Goal: Task Accomplishment & Management: Manage account settings

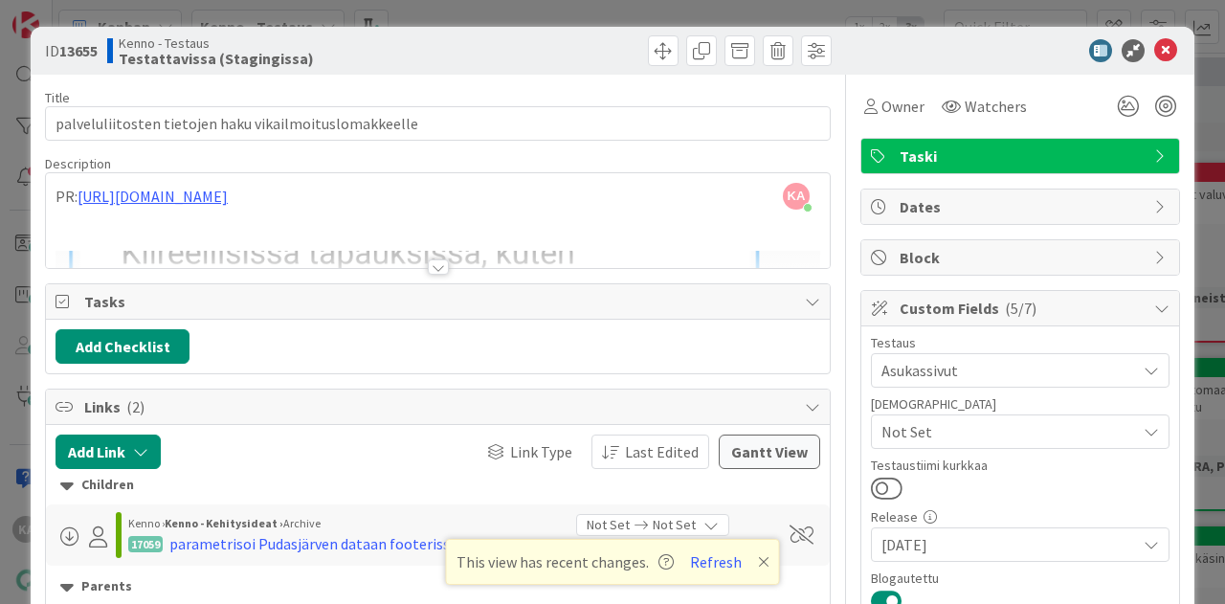
scroll to position [1419, 0]
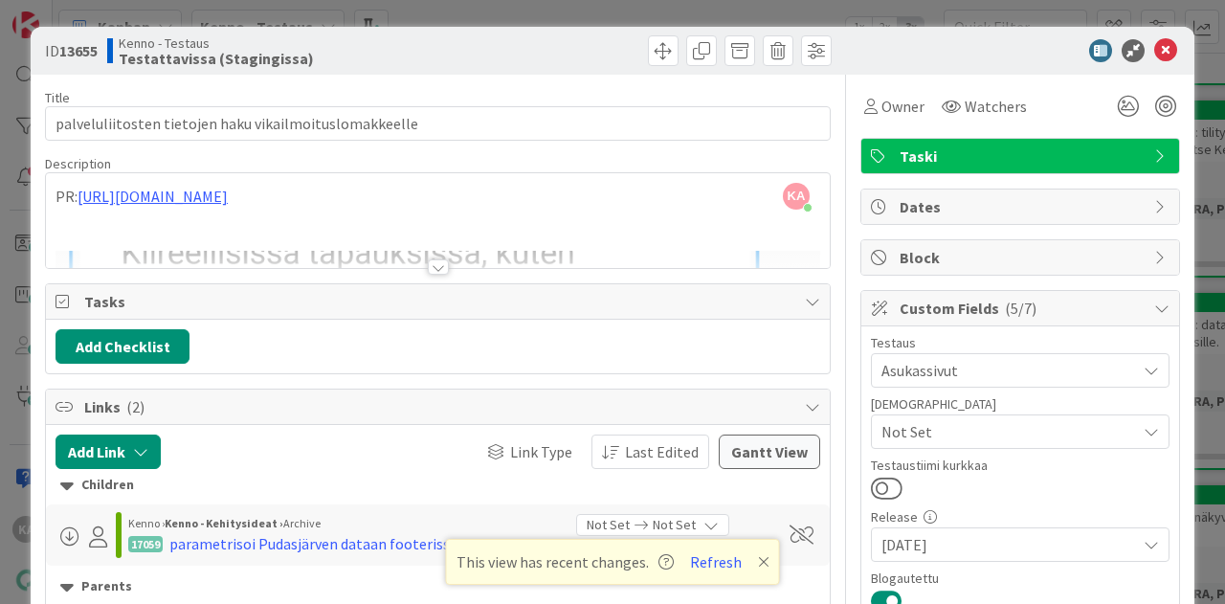
click at [760, 566] on icon at bounding box center [763, 561] width 11 height 15
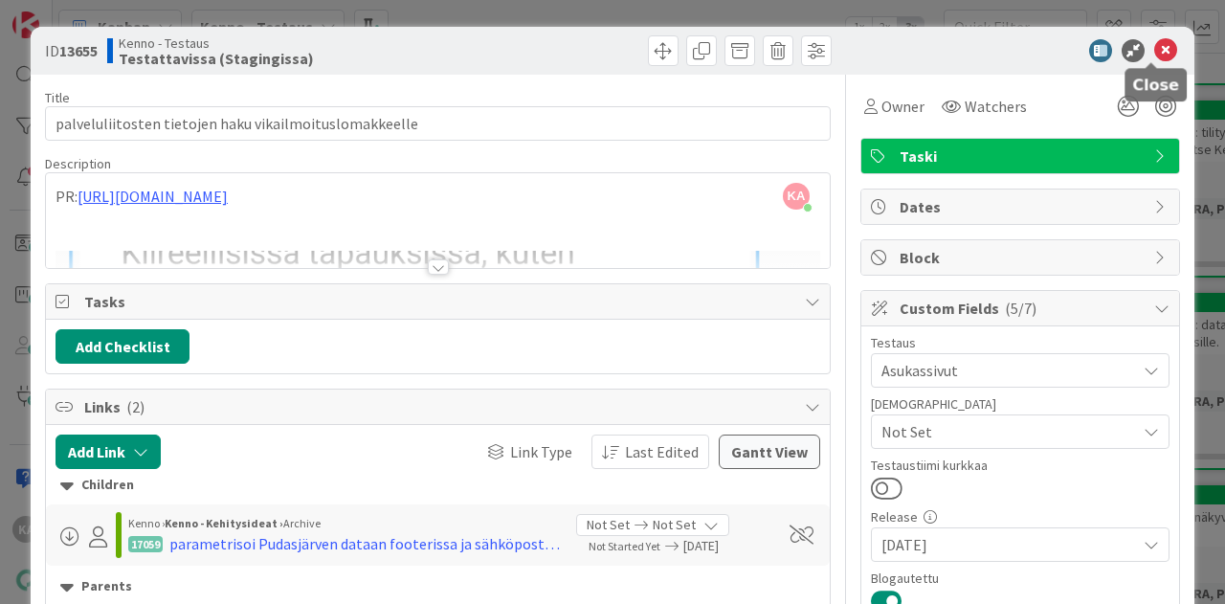
click at [1154, 43] on icon at bounding box center [1165, 50] width 23 height 23
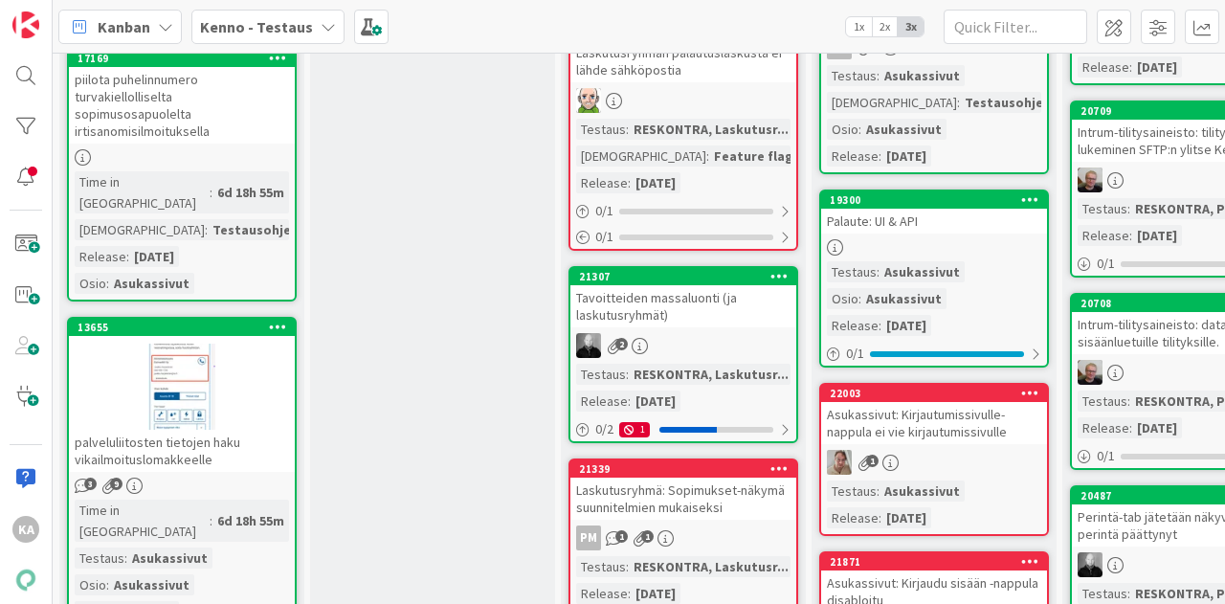
click at [246, 430] on div "palveluliitosten tietojen haku vikailmoituslomakkeelle" at bounding box center [182, 451] width 226 height 42
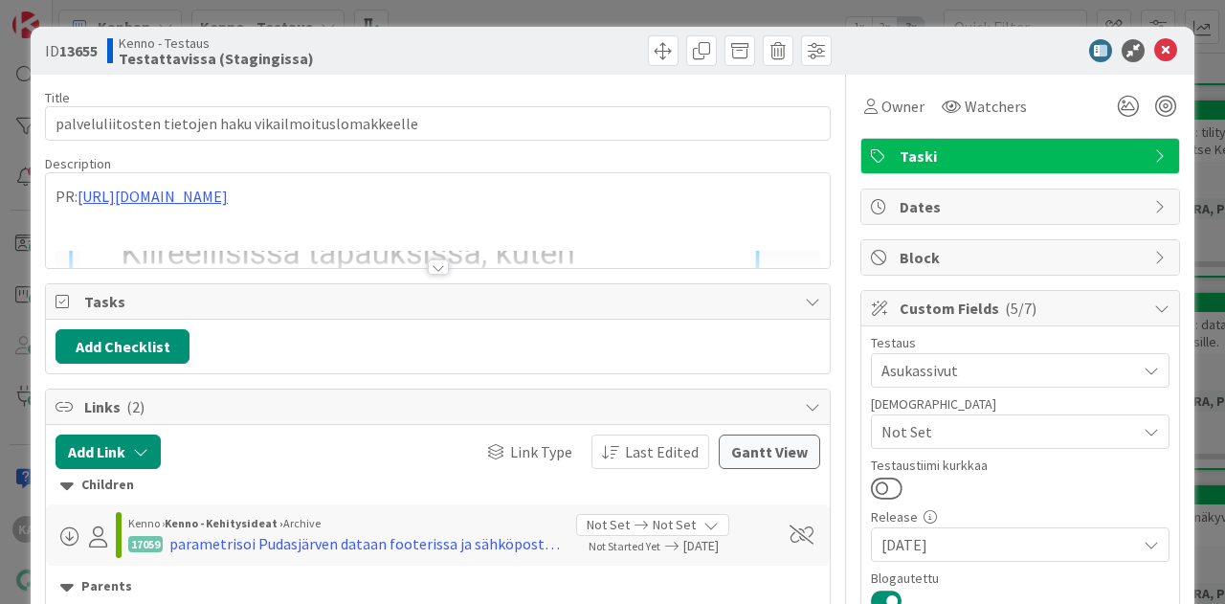
click at [428, 265] on div at bounding box center [438, 266] width 21 height 15
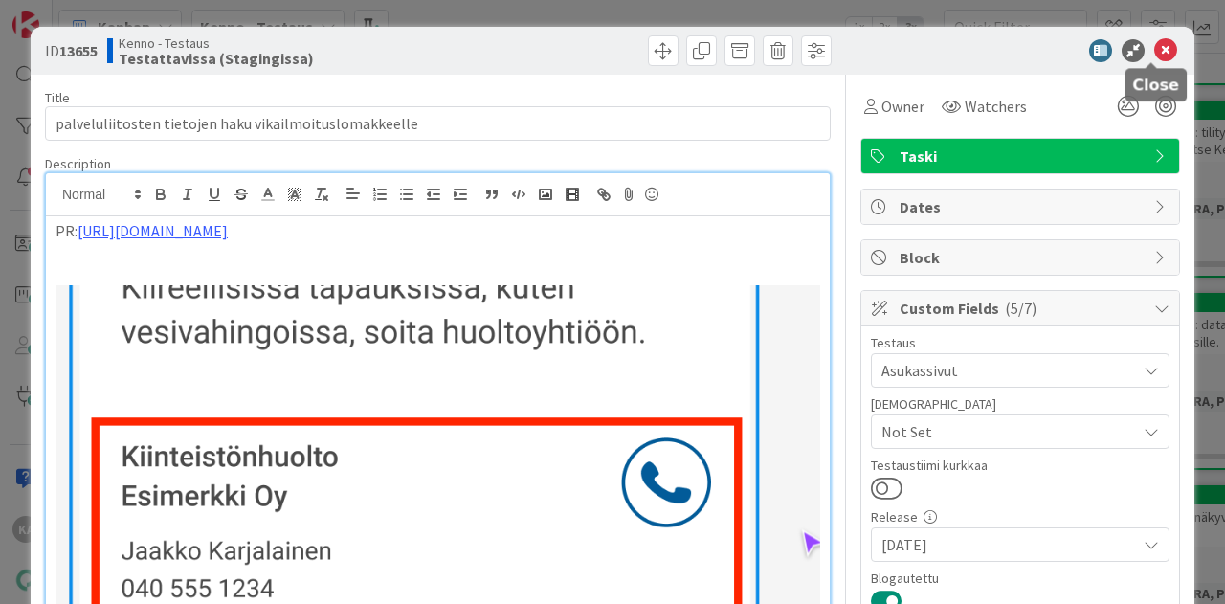
click at [1154, 50] on icon at bounding box center [1165, 50] width 23 height 23
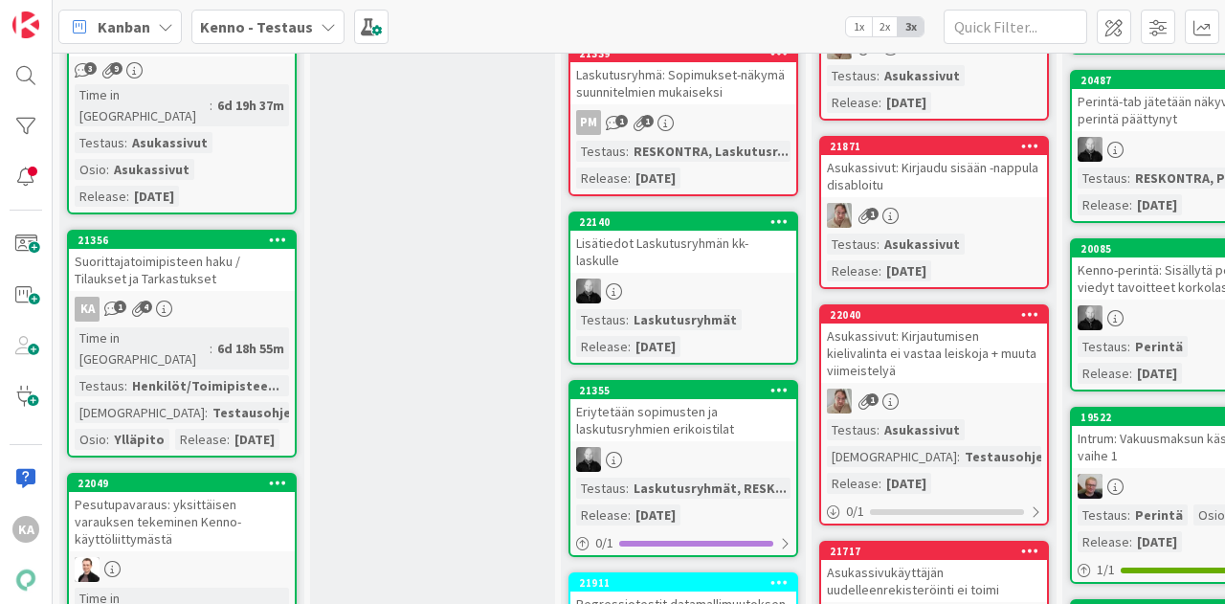
scroll to position [1835, 0]
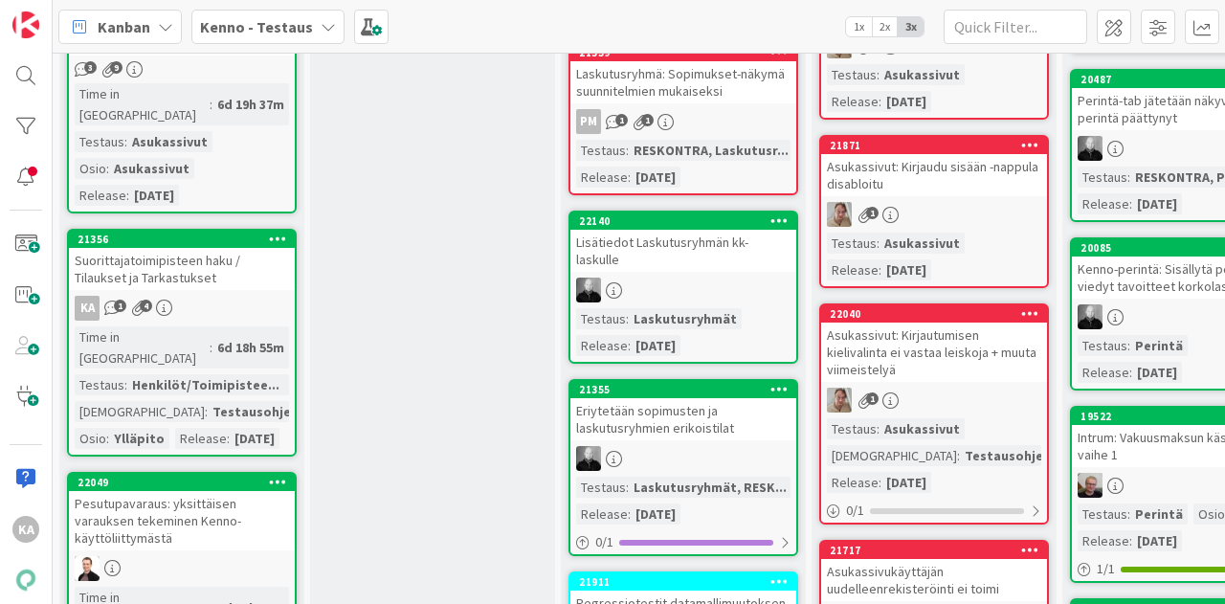
click at [217, 248] on div "Suorittajatoimipisteen haku / Tilaukset ja Tarkastukset" at bounding box center [182, 269] width 226 height 42
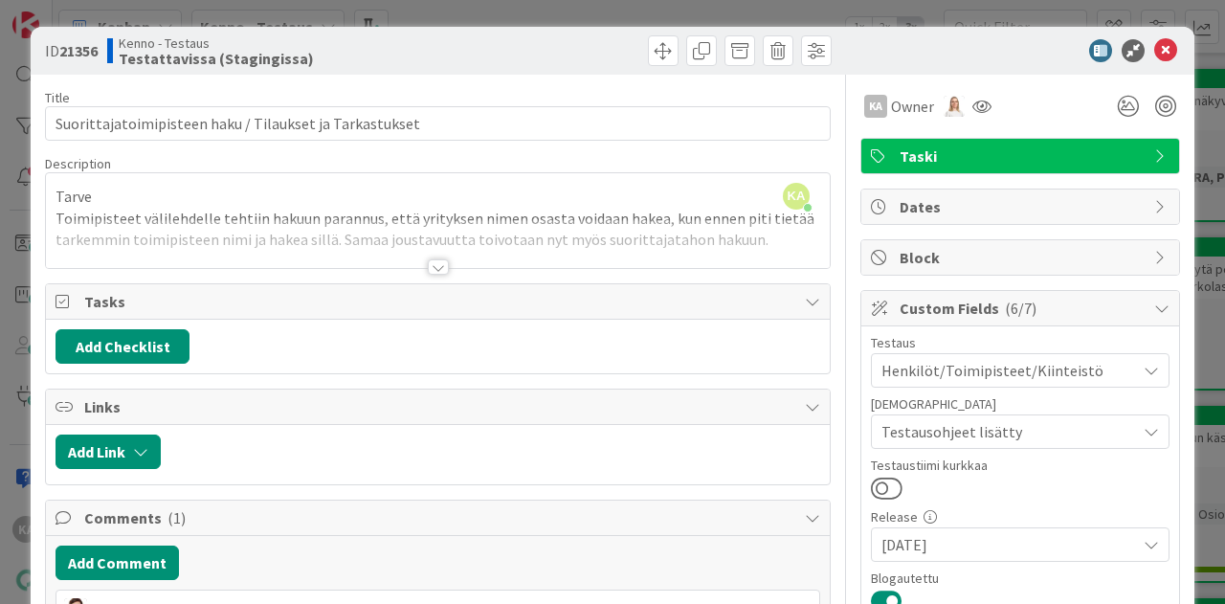
click at [433, 265] on div at bounding box center [438, 266] width 21 height 15
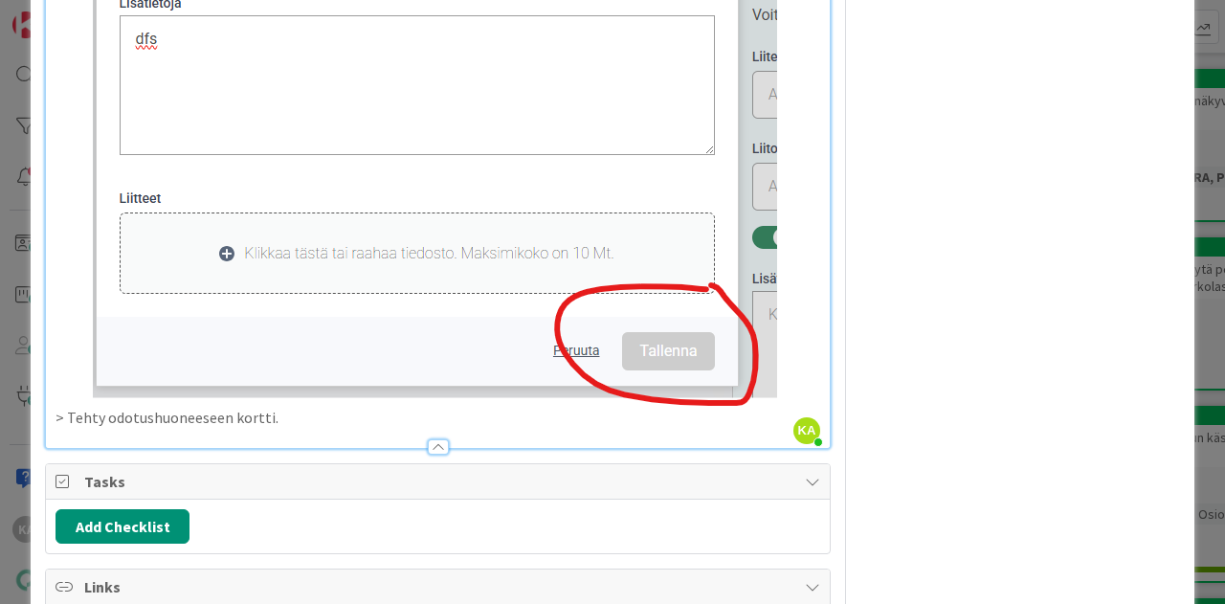
scroll to position [2253, 0]
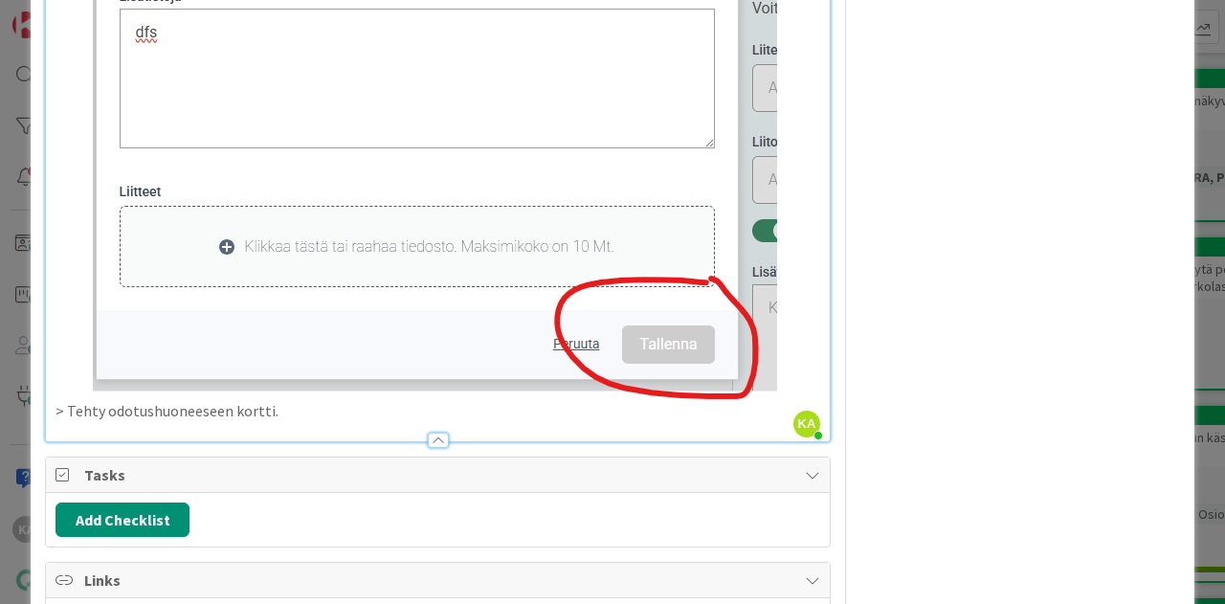
click at [304, 421] on div at bounding box center [438, 431] width 784 height 20
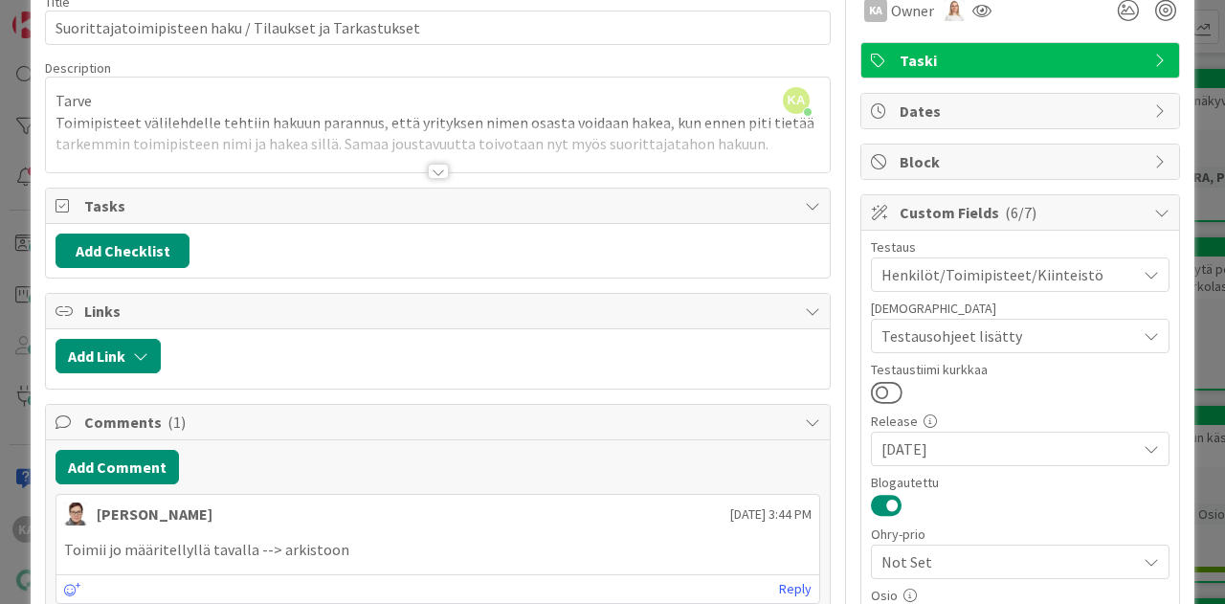
scroll to position [0, 0]
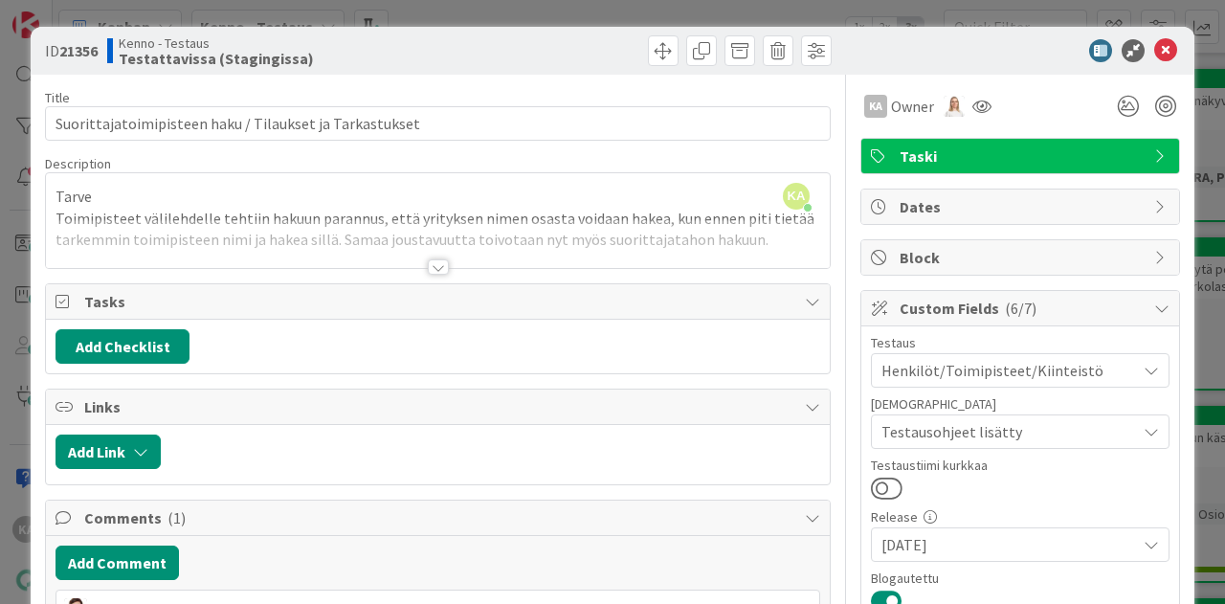
click at [431, 263] on div at bounding box center [438, 266] width 21 height 15
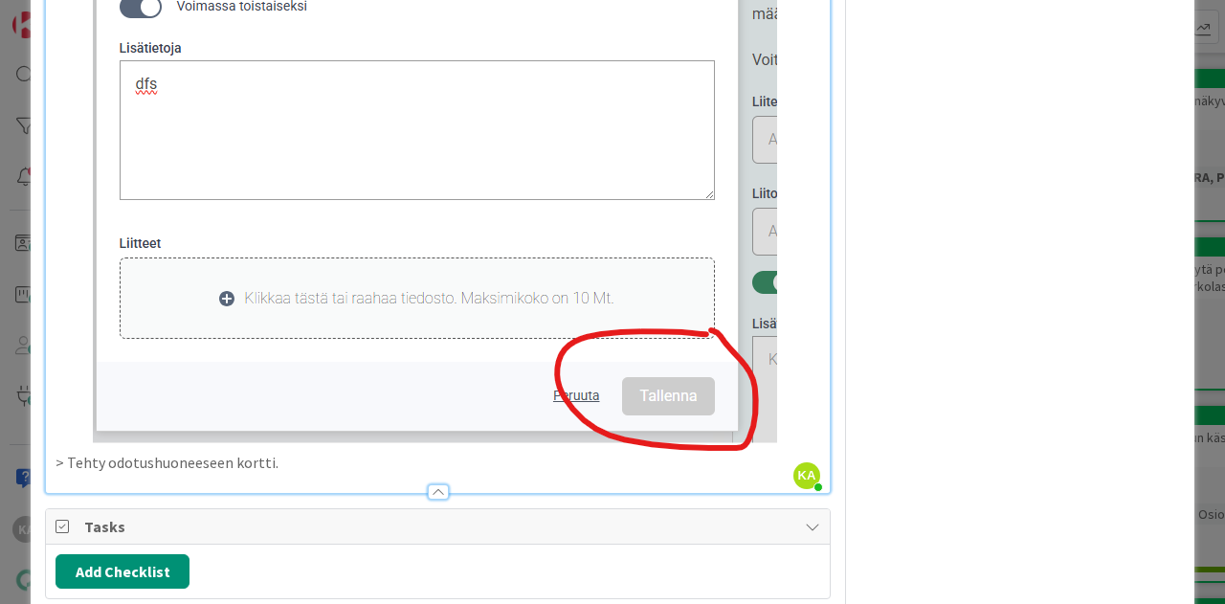
scroll to position [2222, 0]
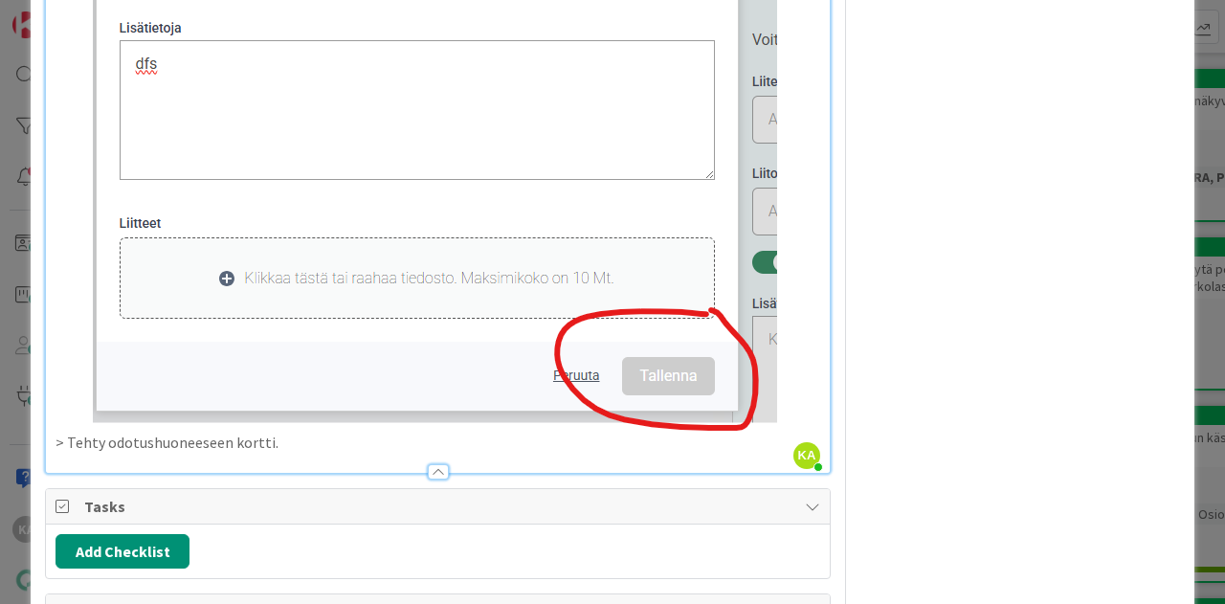
click at [310, 432] on p "> Tehty odotushuoneeseen kortti." at bounding box center [437, 443] width 765 height 22
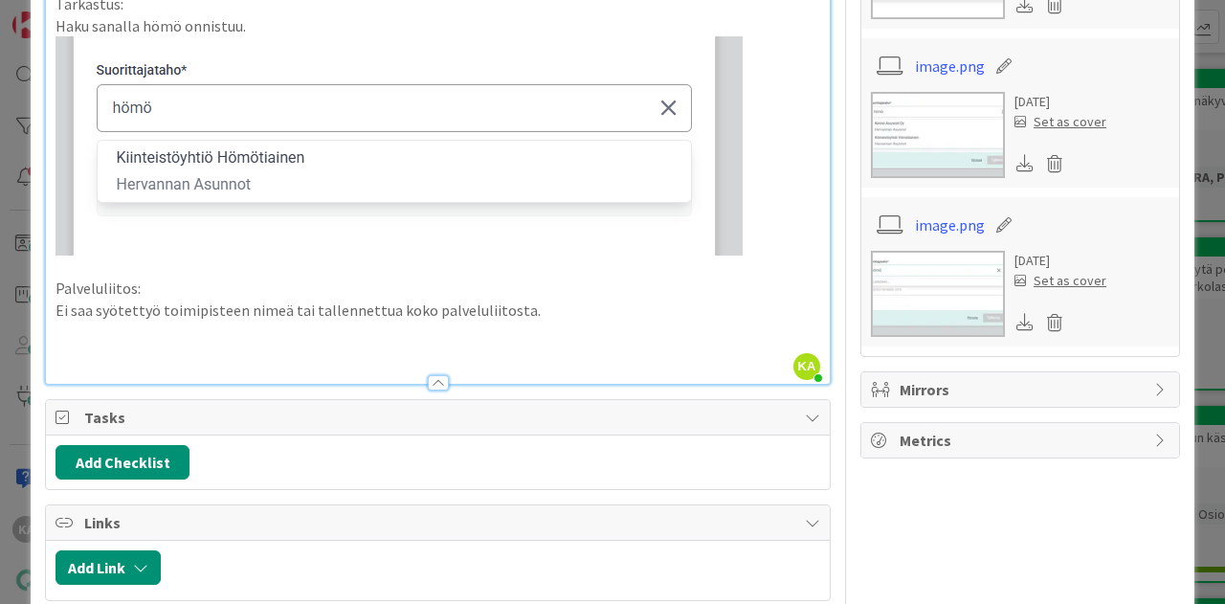
scroll to position [1131, 0]
click at [538, 312] on p "Ei saa syötettyö toimipisteen nimeä tai tallennettua koko palveluliitosta." at bounding box center [437, 311] width 765 height 22
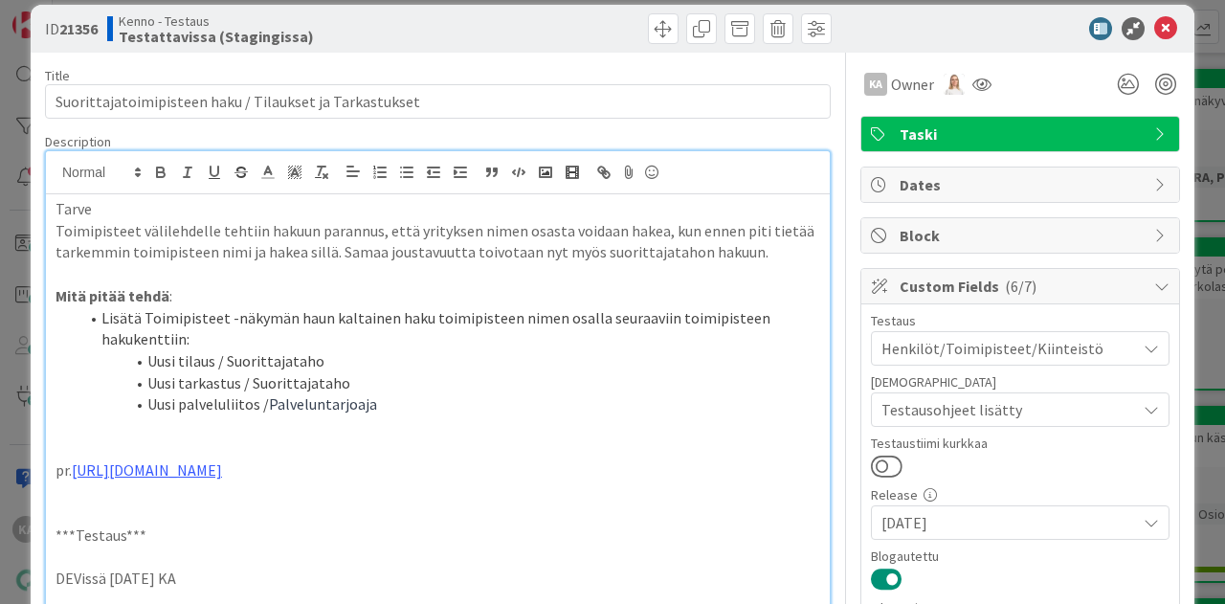
scroll to position [0, 0]
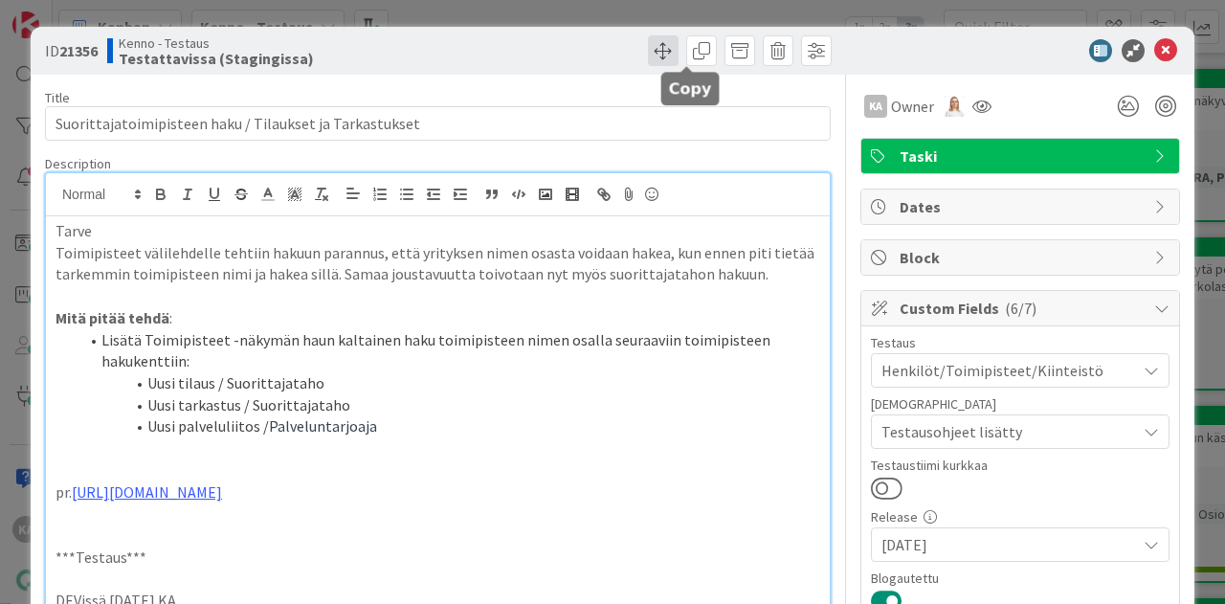
click at [648, 51] on span at bounding box center [663, 50] width 31 height 31
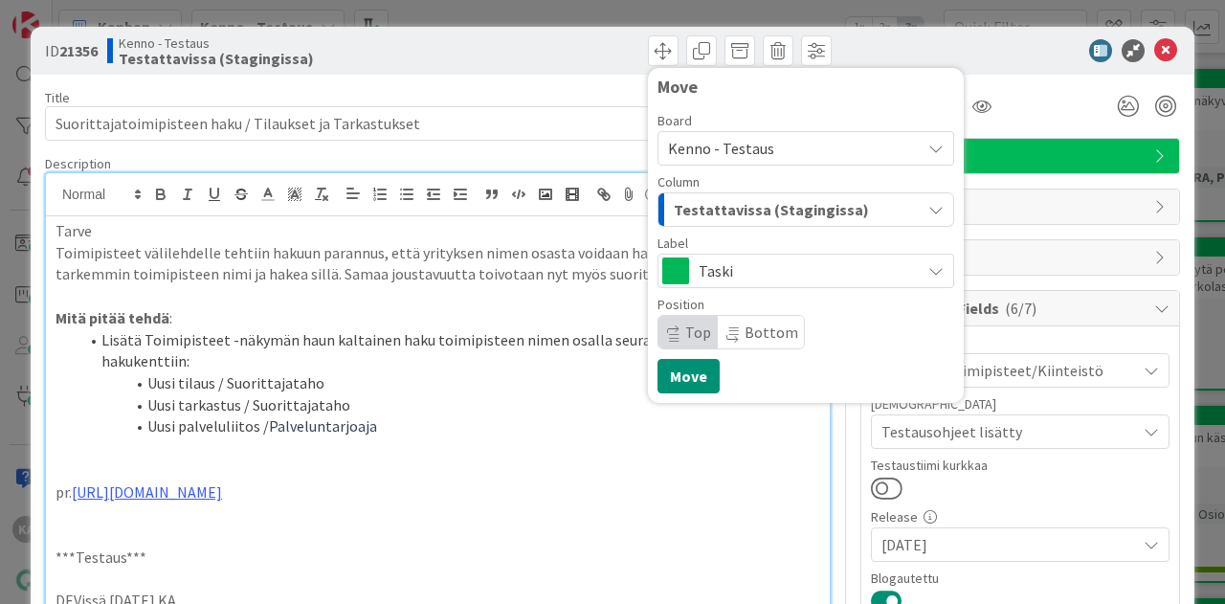
click at [698, 225] on button "Testattavissa (Stagingissa)" at bounding box center [805, 209] width 297 height 34
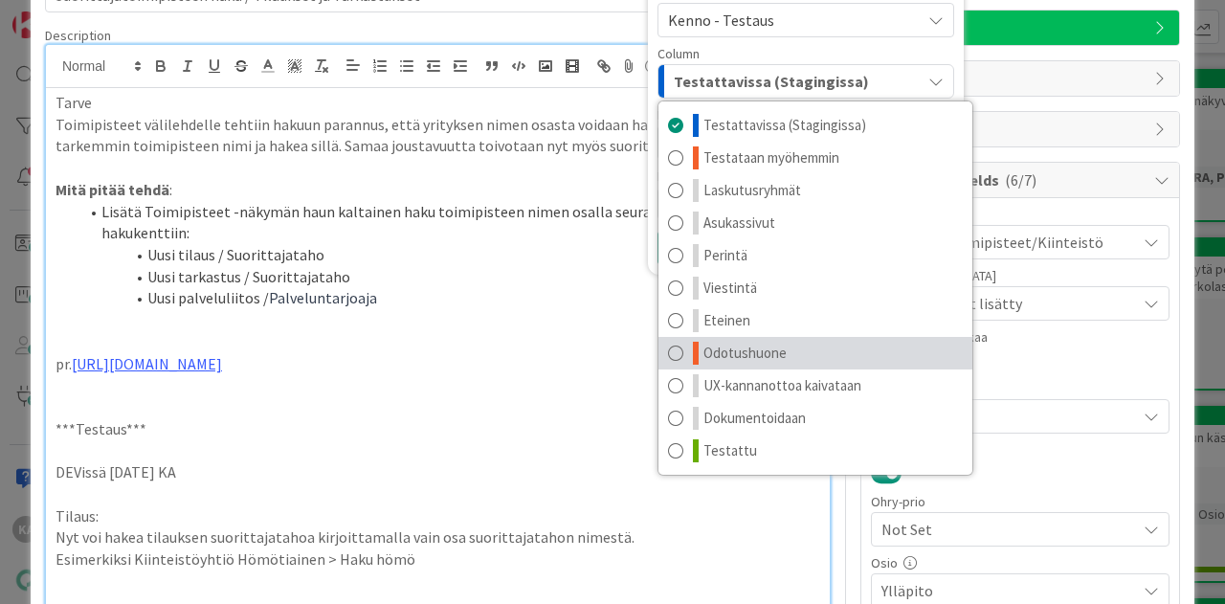
scroll to position [130, 0]
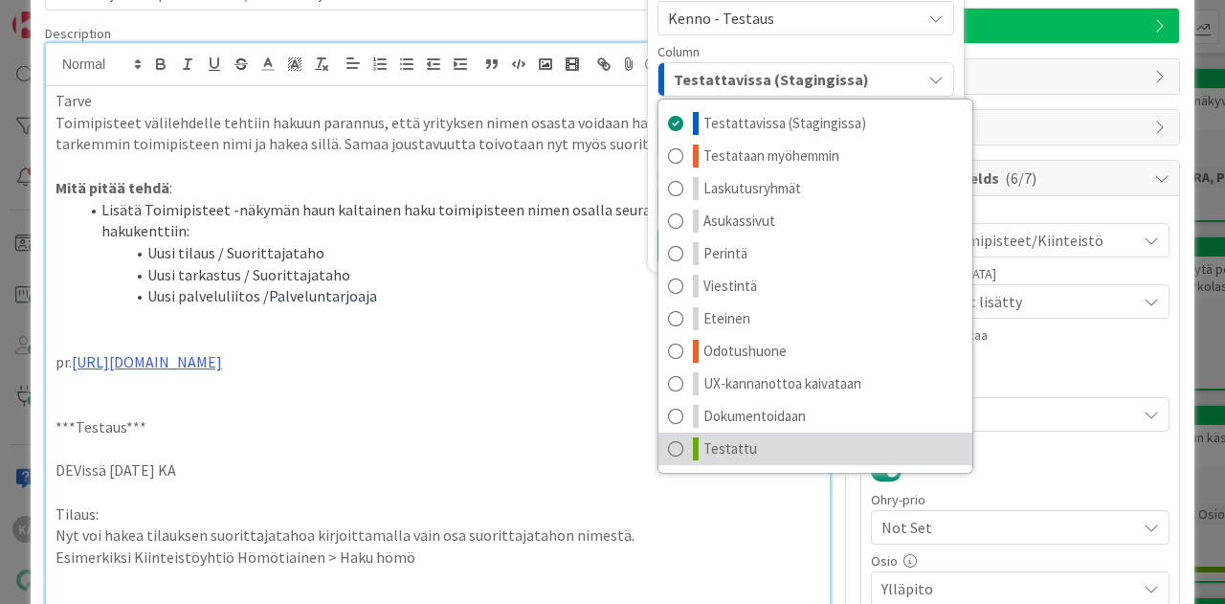
click at [732, 452] on span "Testattu" at bounding box center [730, 448] width 54 height 23
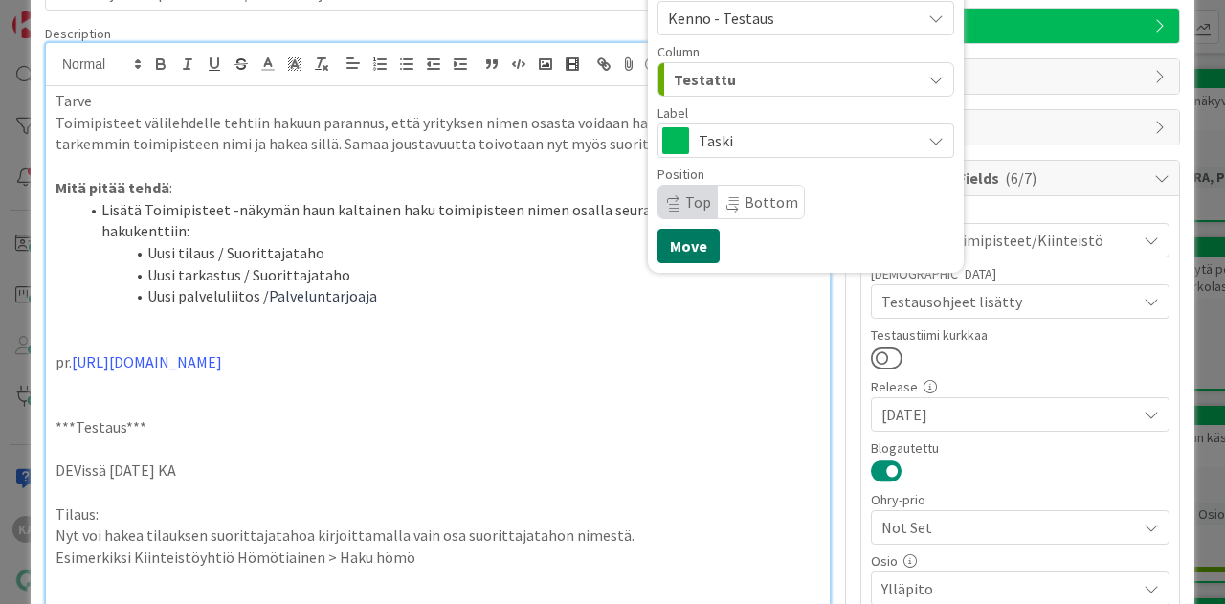
click at [679, 242] on button "Move" at bounding box center [688, 246] width 62 height 34
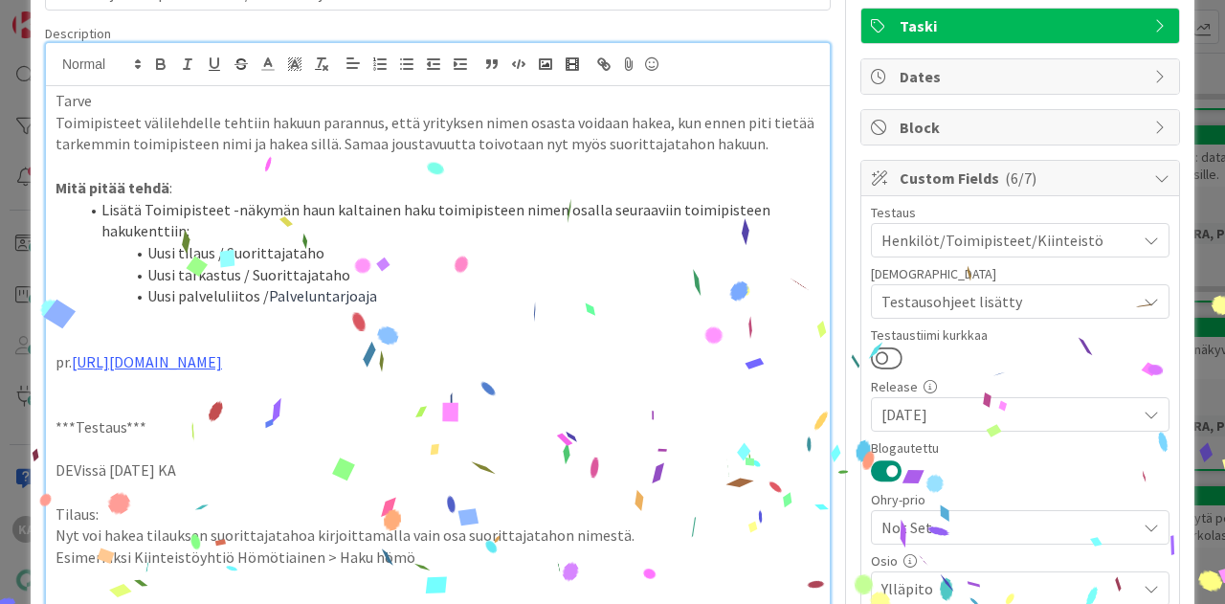
scroll to position [0, 0]
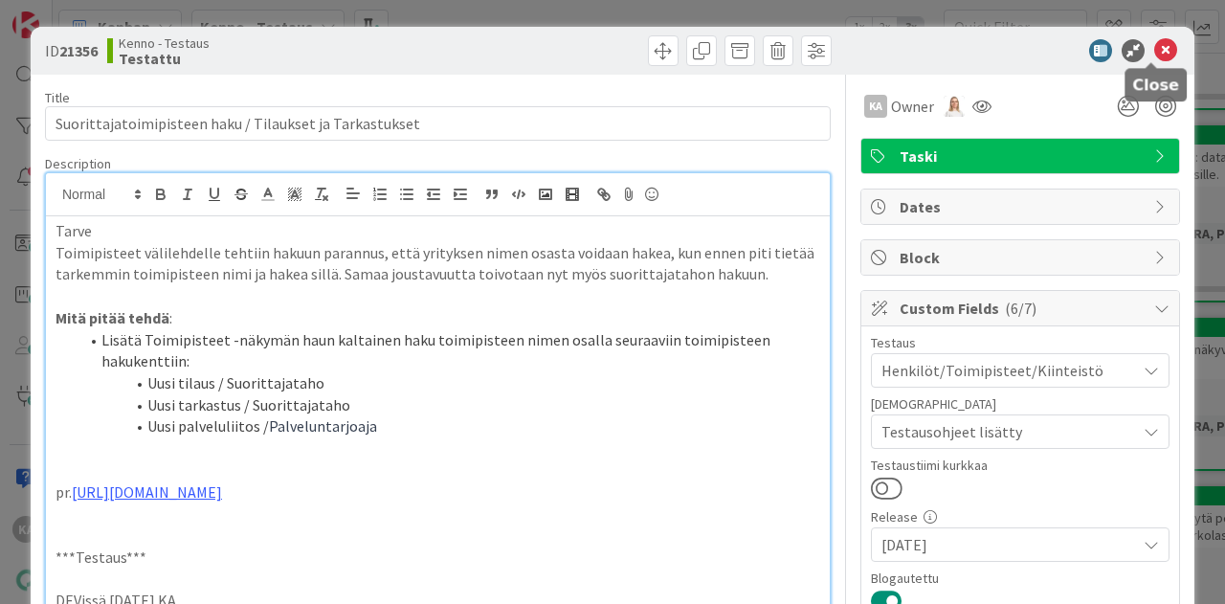
click at [1154, 53] on icon at bounding box center [1165, 50] width 23 height 23
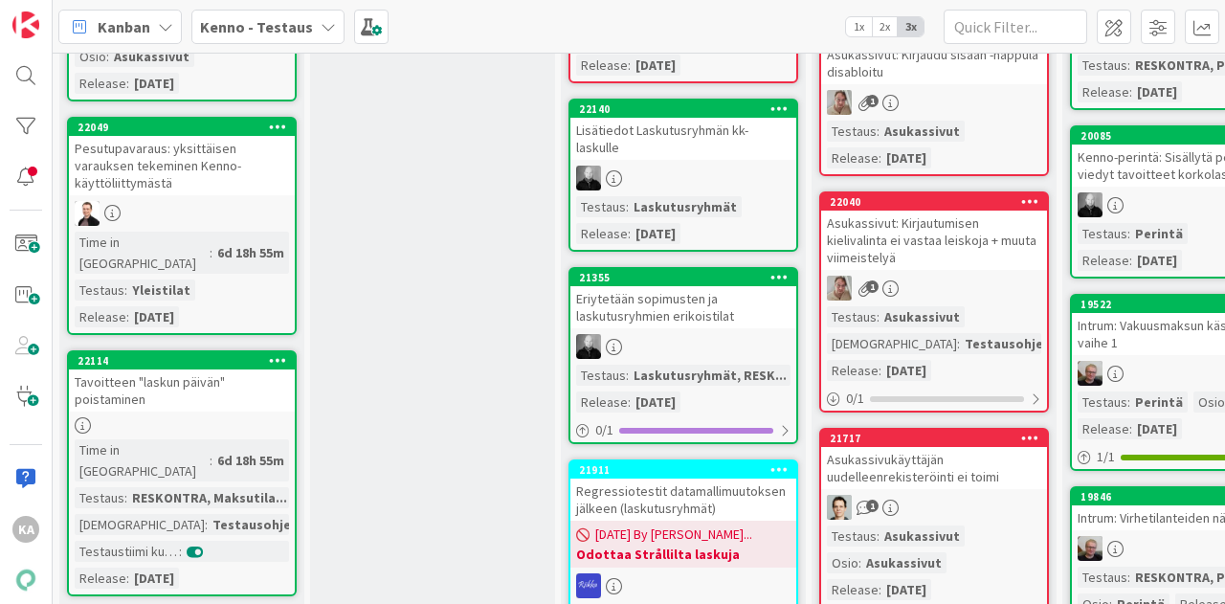
scroll to position [1949, 0]
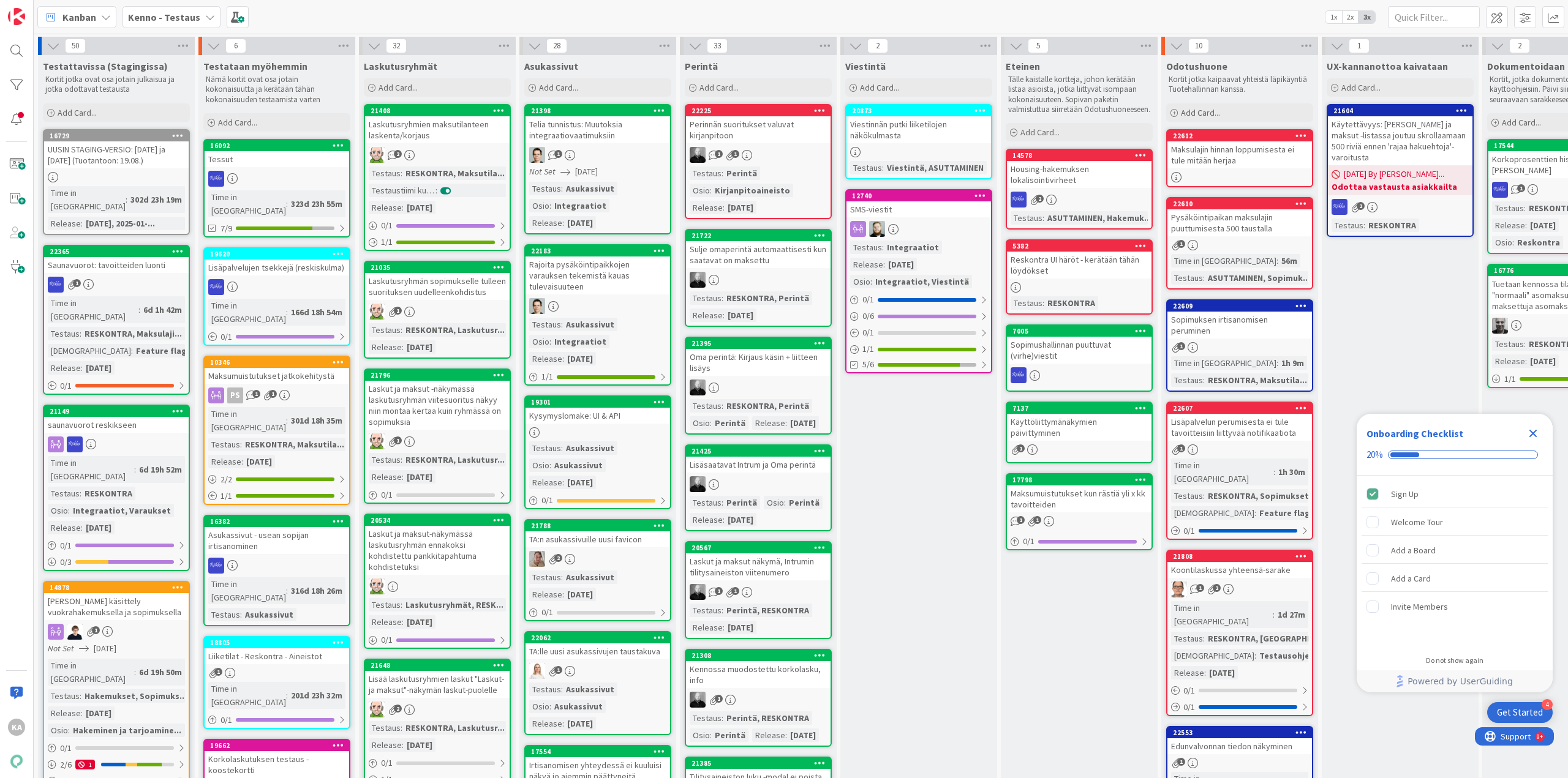
click at [340, 116] on icon "Close Checklist" at bounding box center [1533, 434] width 8 height 8
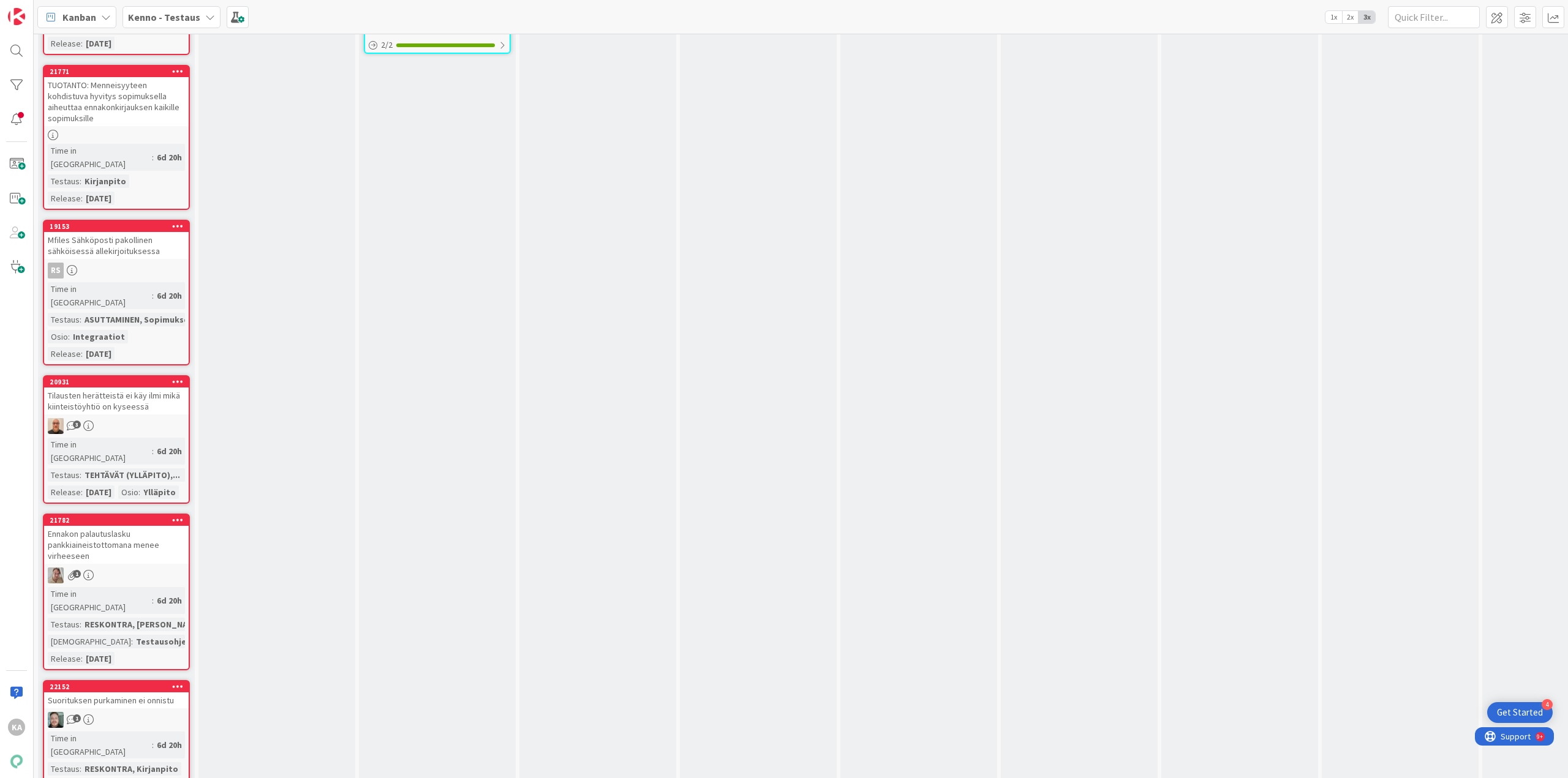
scroll to position [3918, 0]
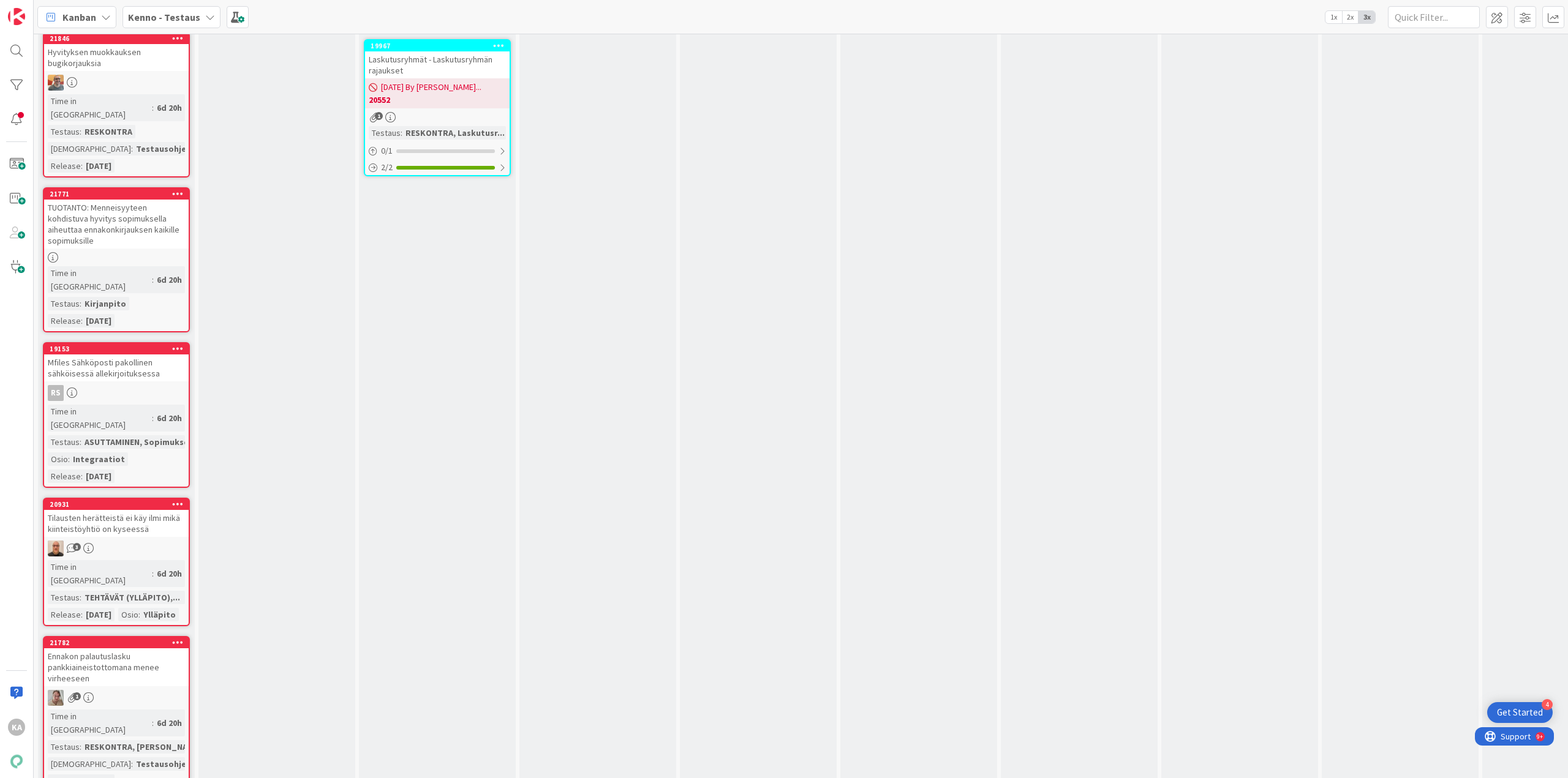
click at [136, 116] on div "Tilausten herätteistä ei käy ilmi mikä kiinteistöyhtiö on kyseessä" at bounding box center [116, 523] width 145 height 27
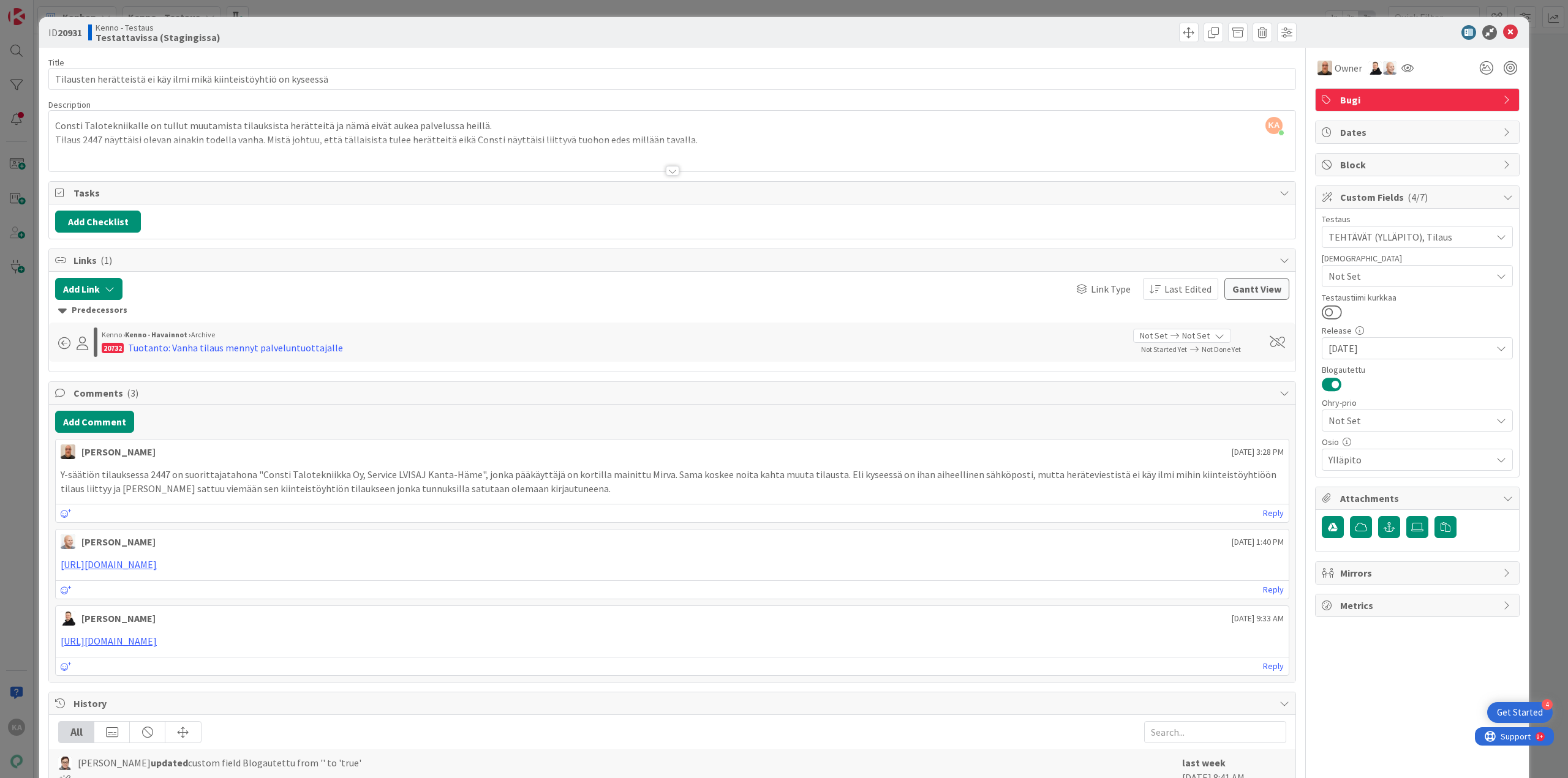
click at [340, 116] on div at bounding box center [672, 170] width 13 height 10
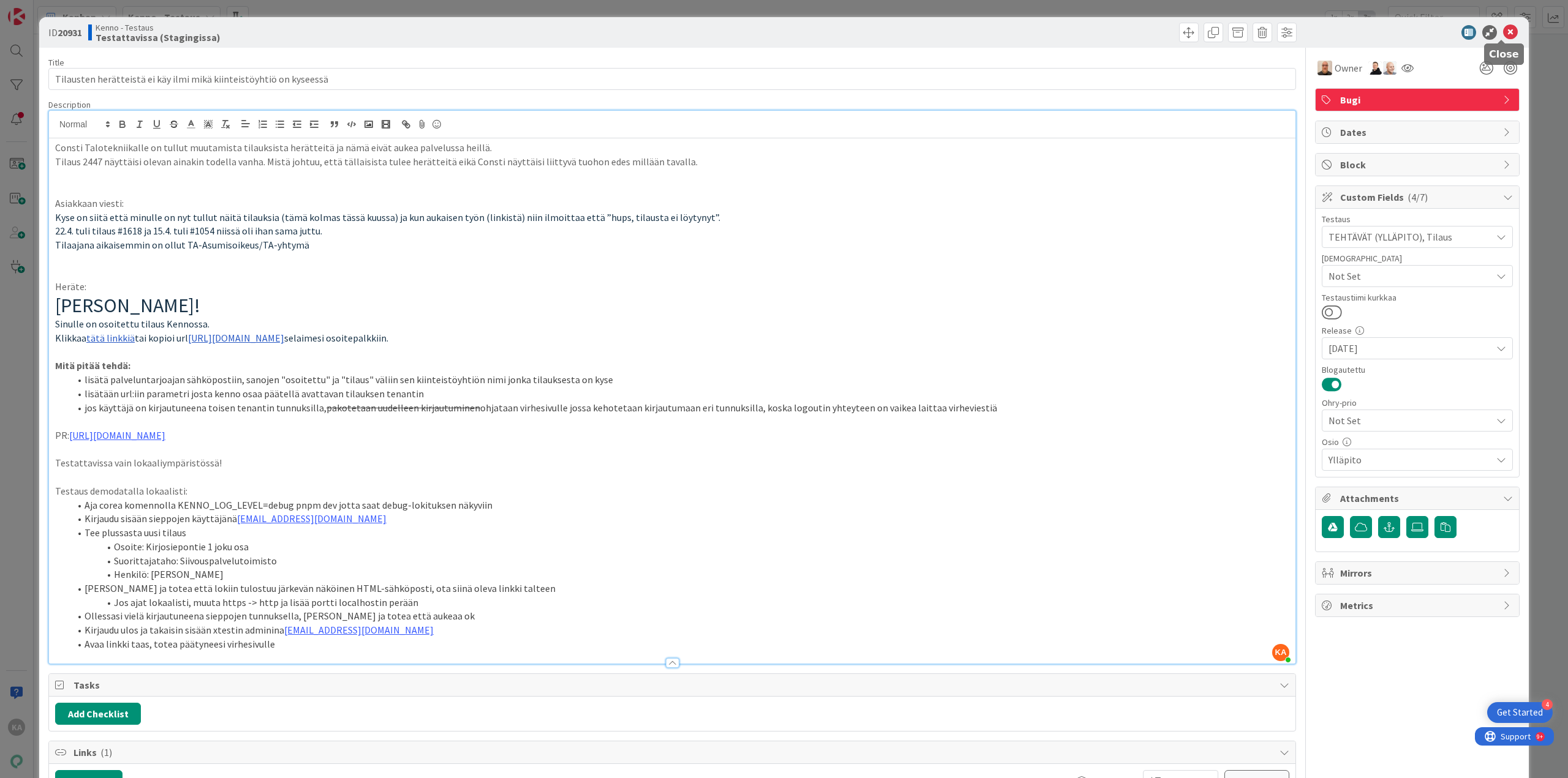
click at [340, 27] on icon at bounding box center [1510, 32] width 15 height 15
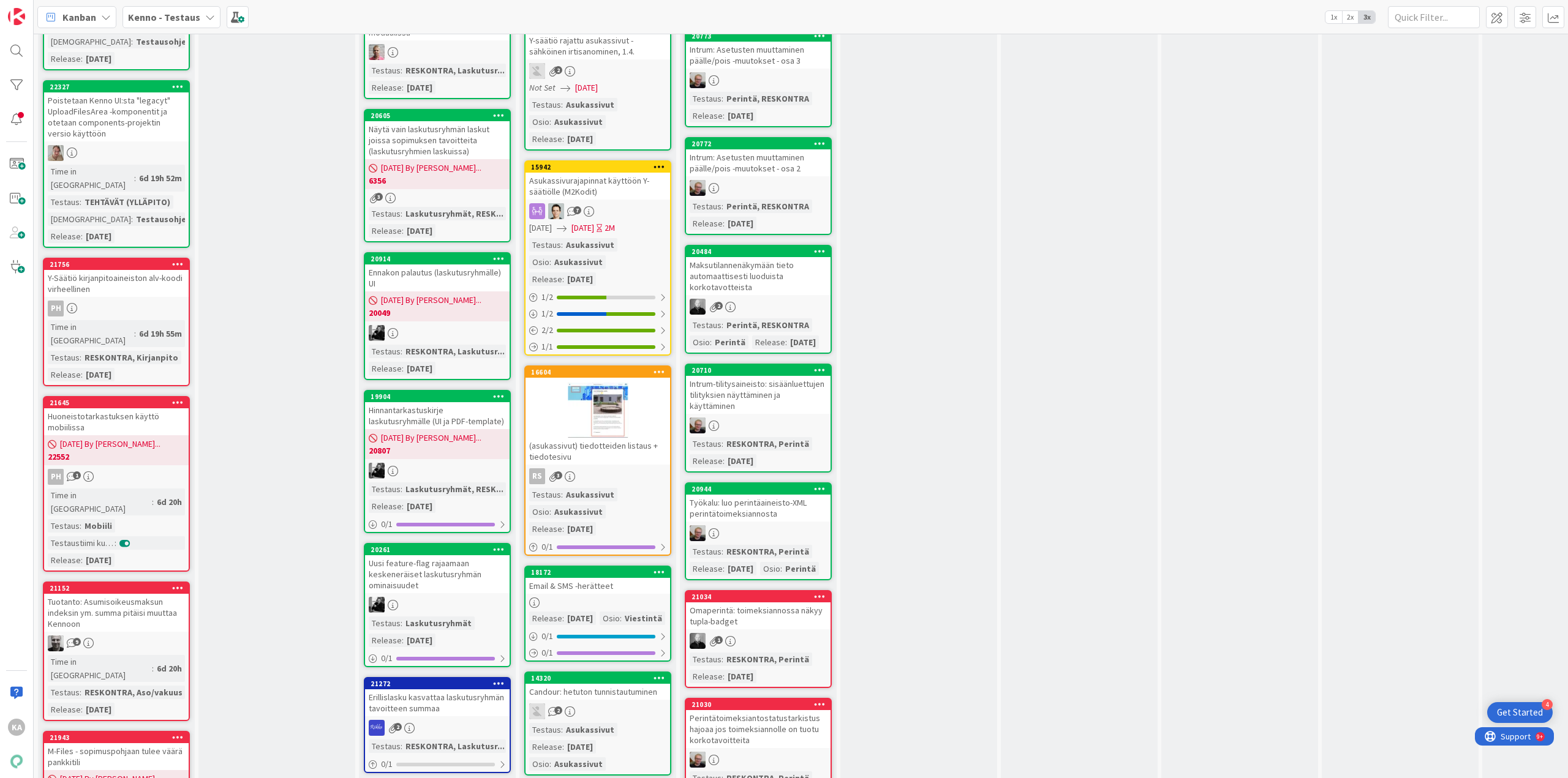
scroll to position [3000, 0]
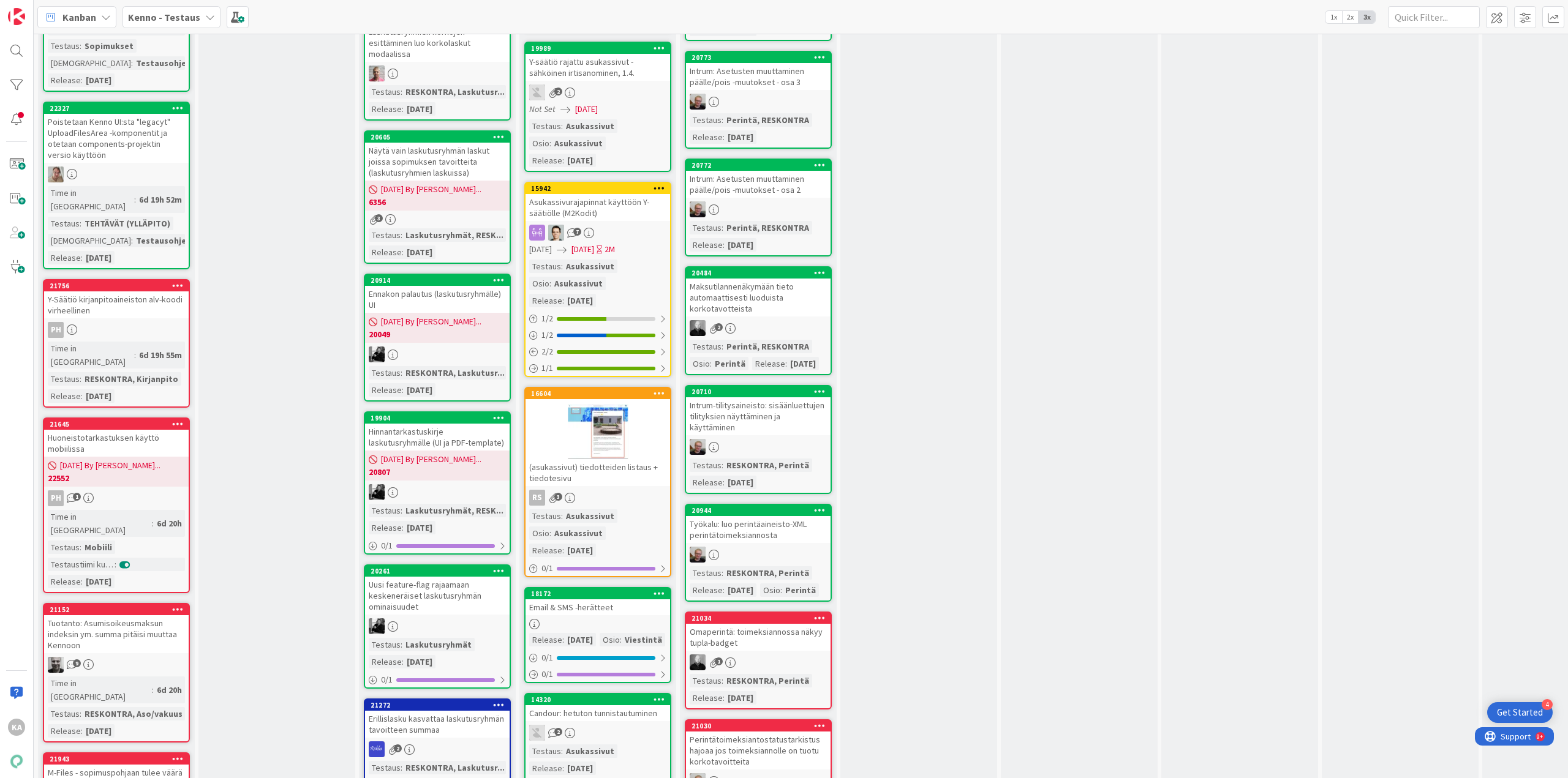
click at [155, 116] on div "Huoneistotarkastuksen käyttö mobiilissa" at bounding box center [116, 443] width 145 height 27
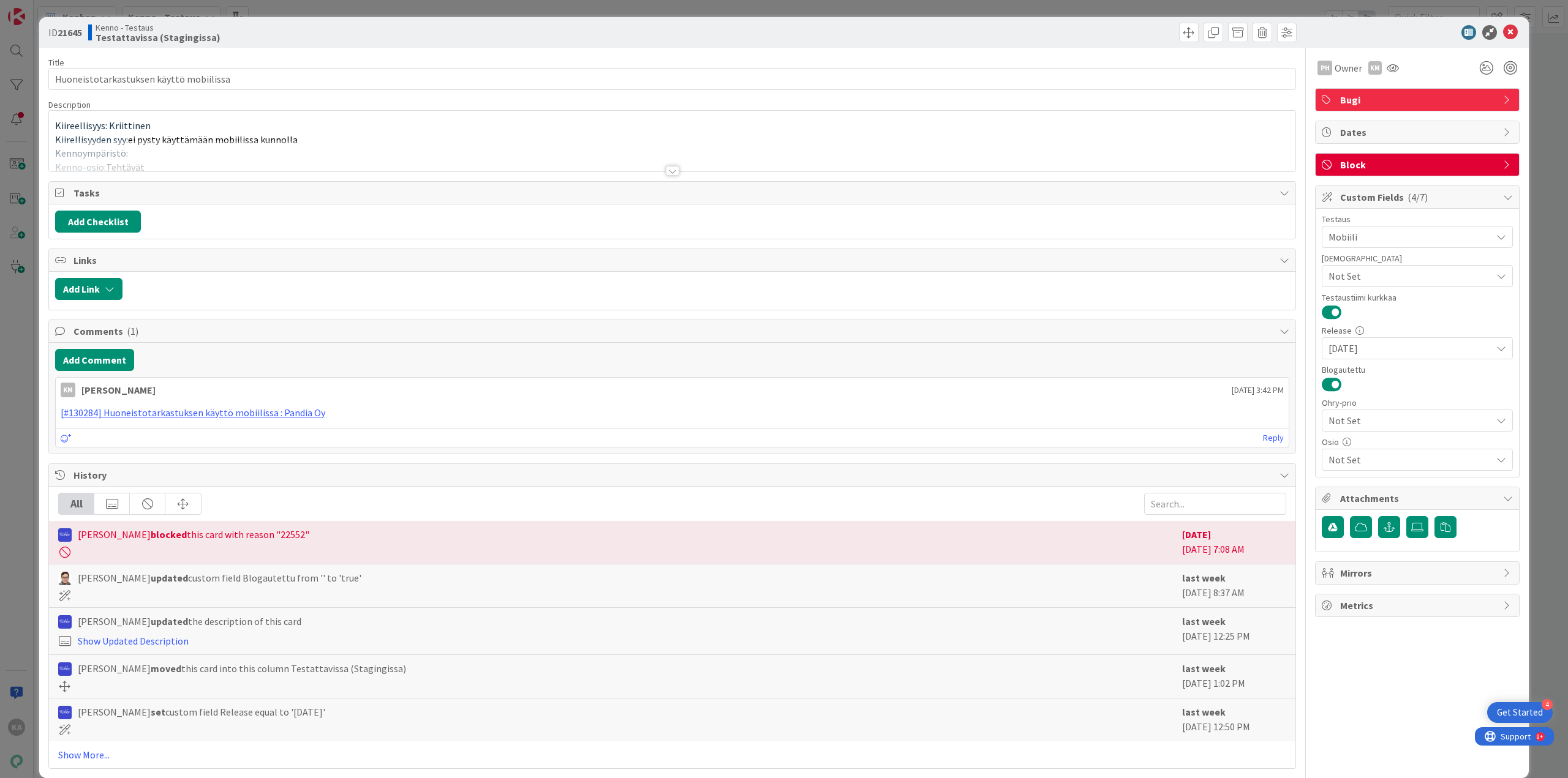
click at [340, 116] on div at bounding box center [672, 170] width 13 height 10
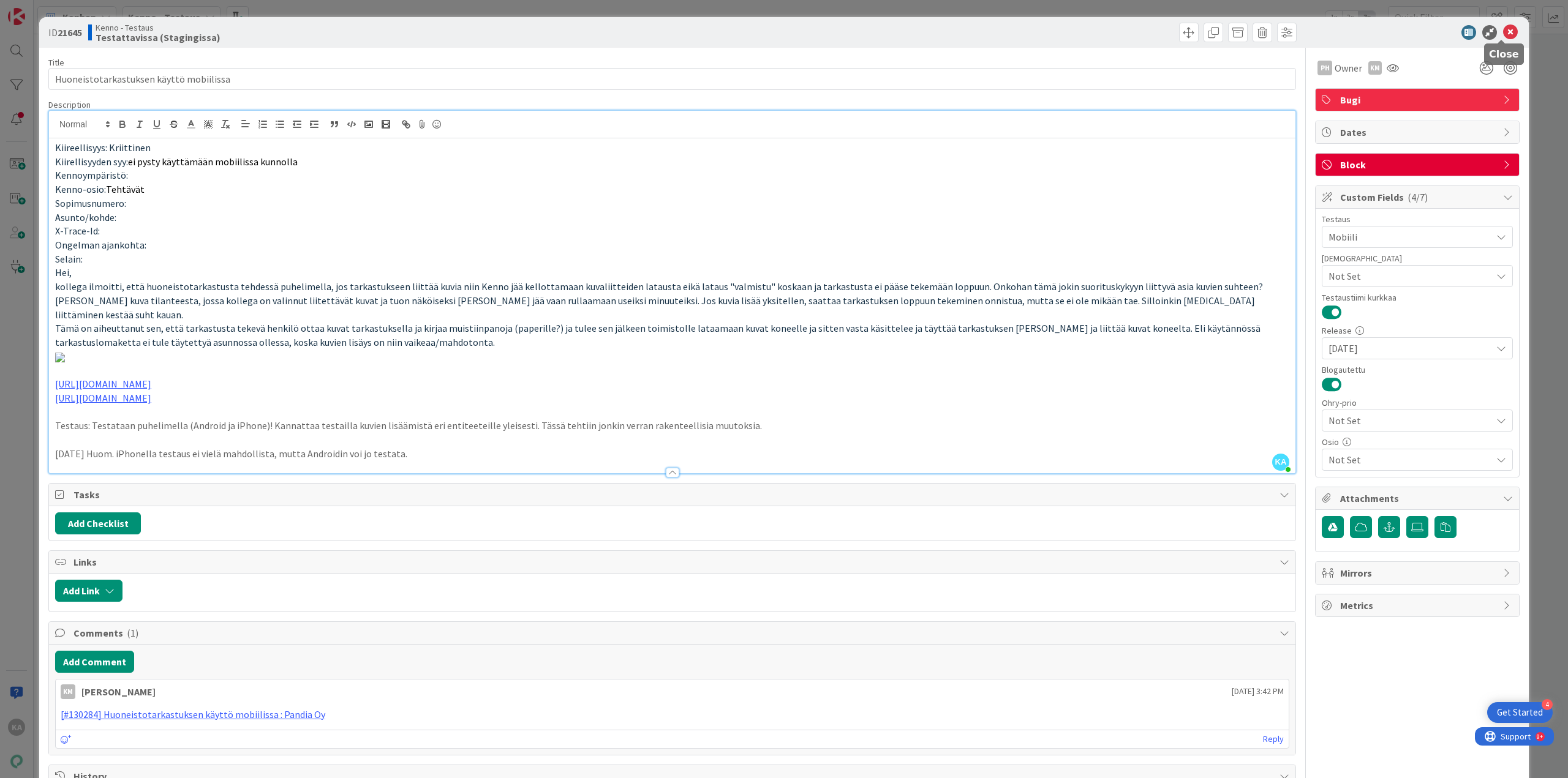
click at [340, 31] on icon at bounding box center [1510, 32] width 15 height 15
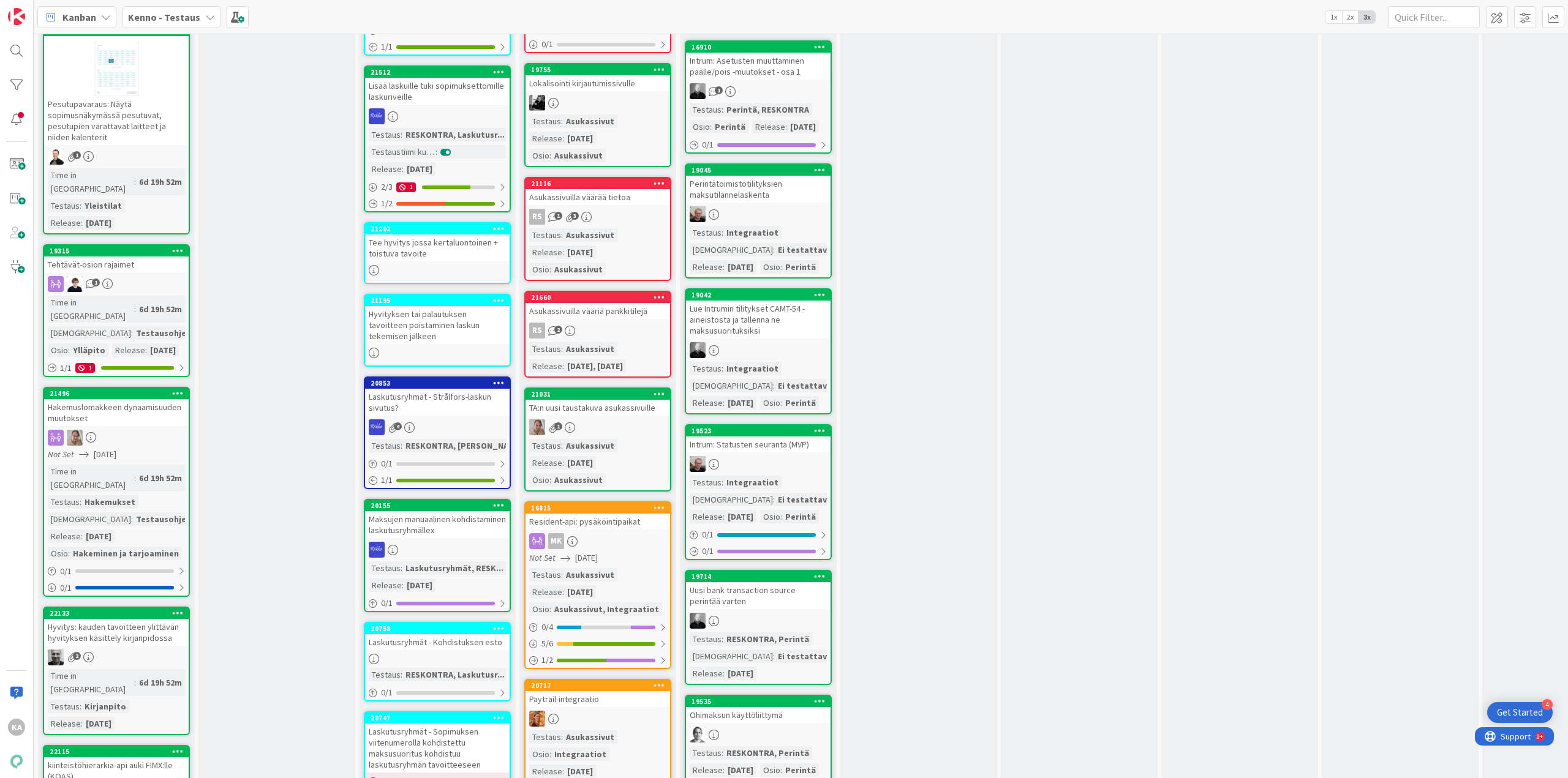
scroll to position [1592, 0]
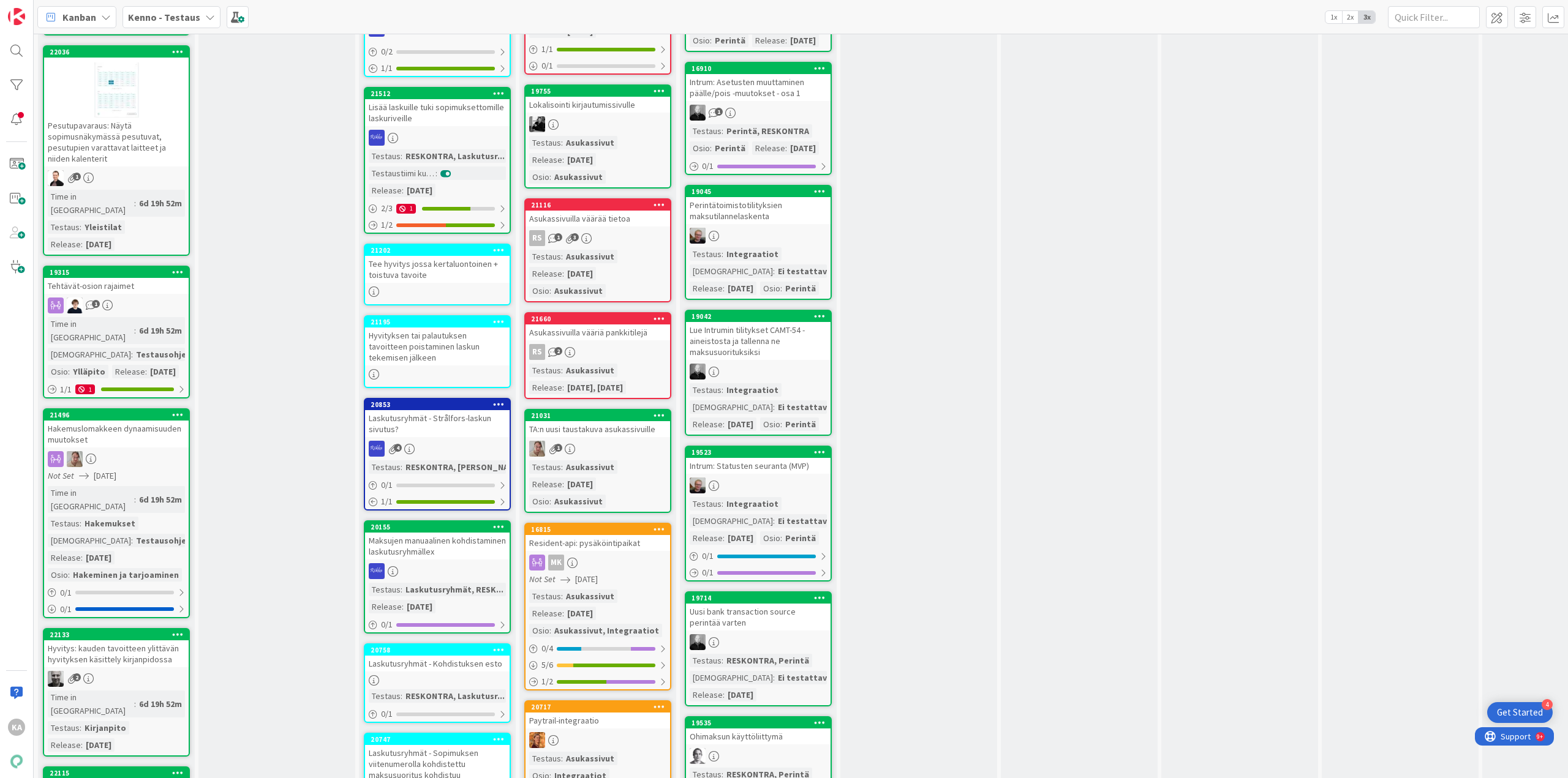
click at [139, 116] on div "Tehtävät-osion rajaimet" at bounding box center [116, 285] width 145 height 16
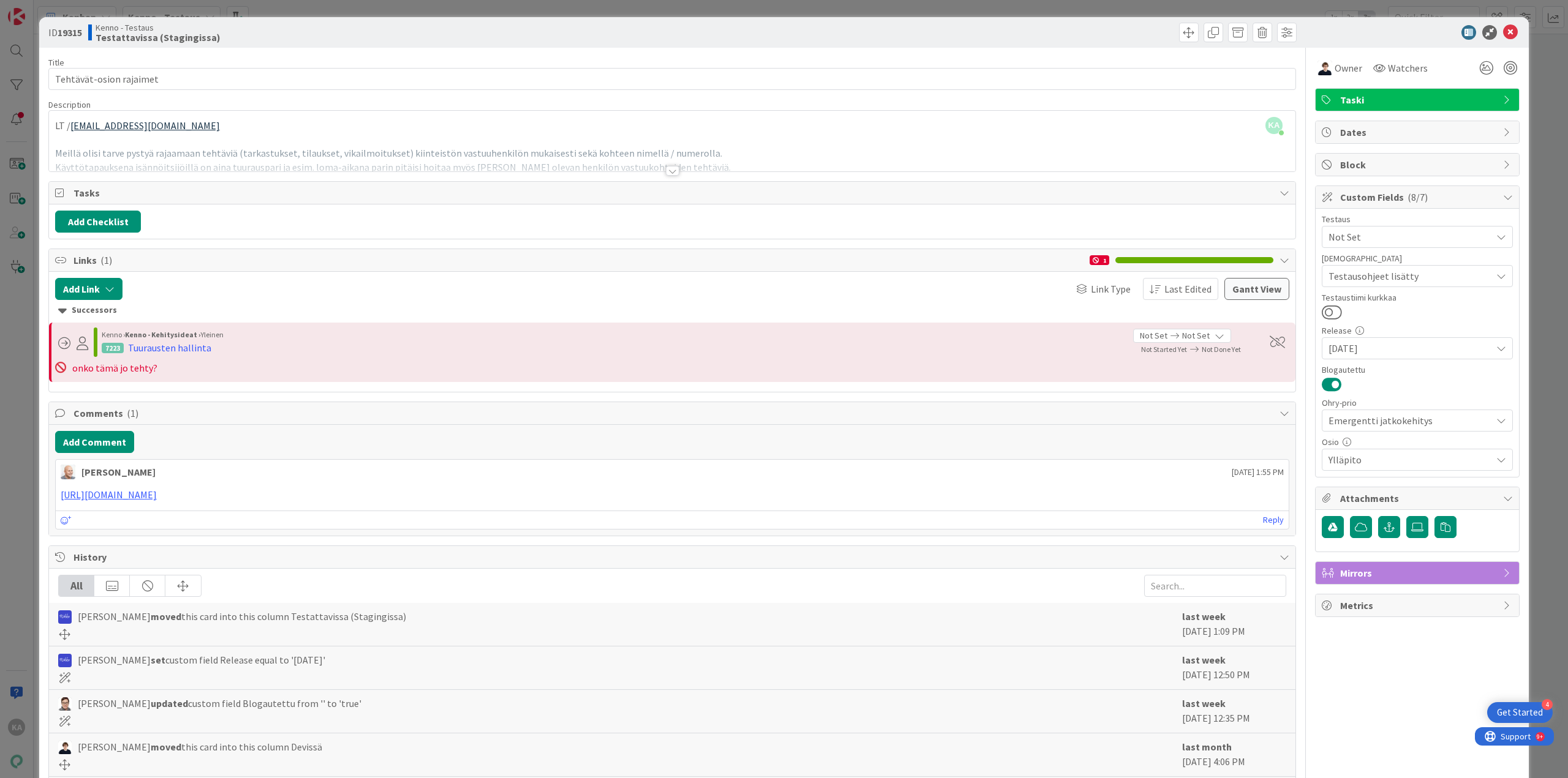
click at [340, 116] on div at bounding box center [672, 170] width 13 height 10
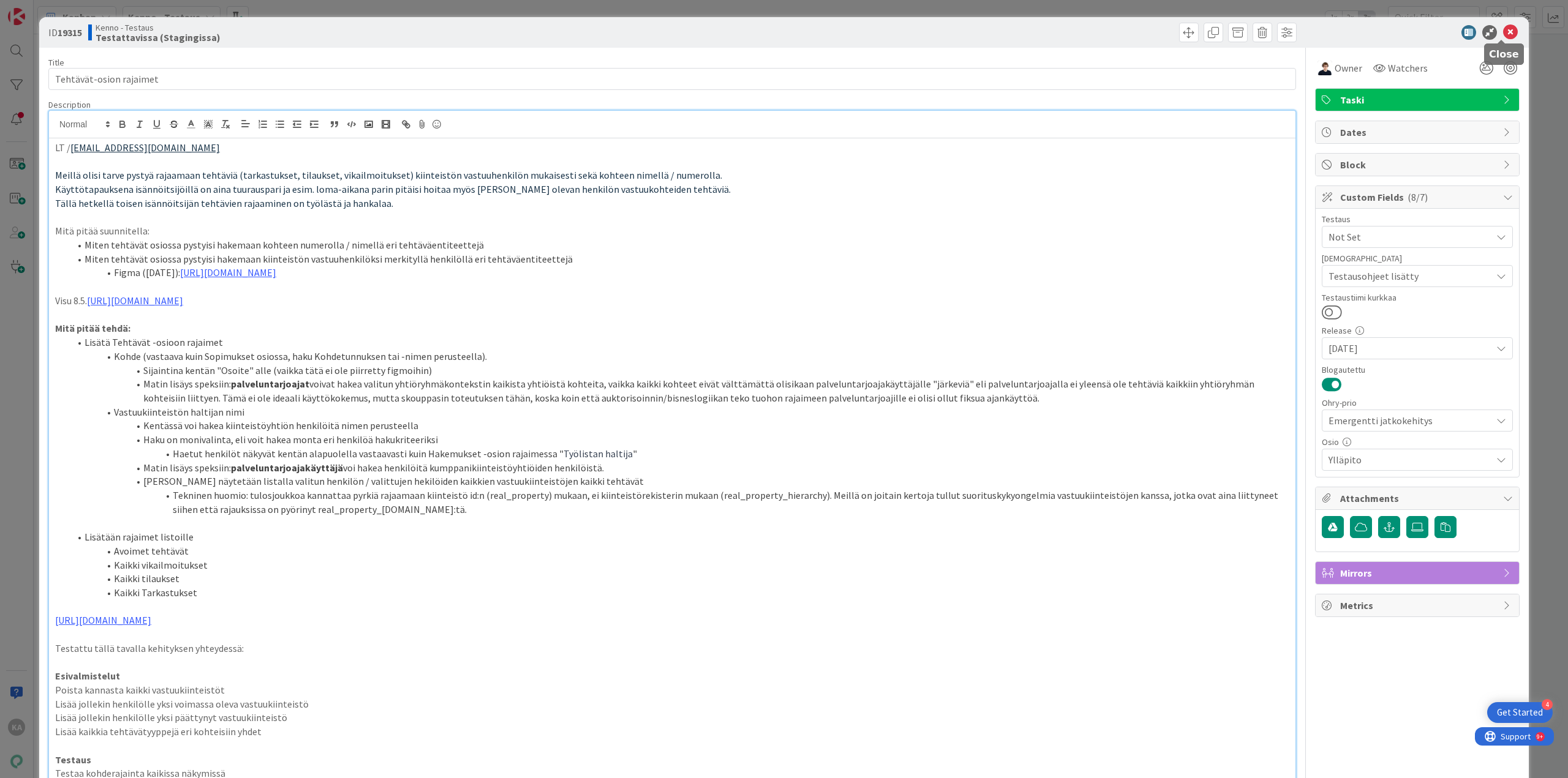
click at [340, 35] on icon at bounding box center [1510, 32] width 15 height 15
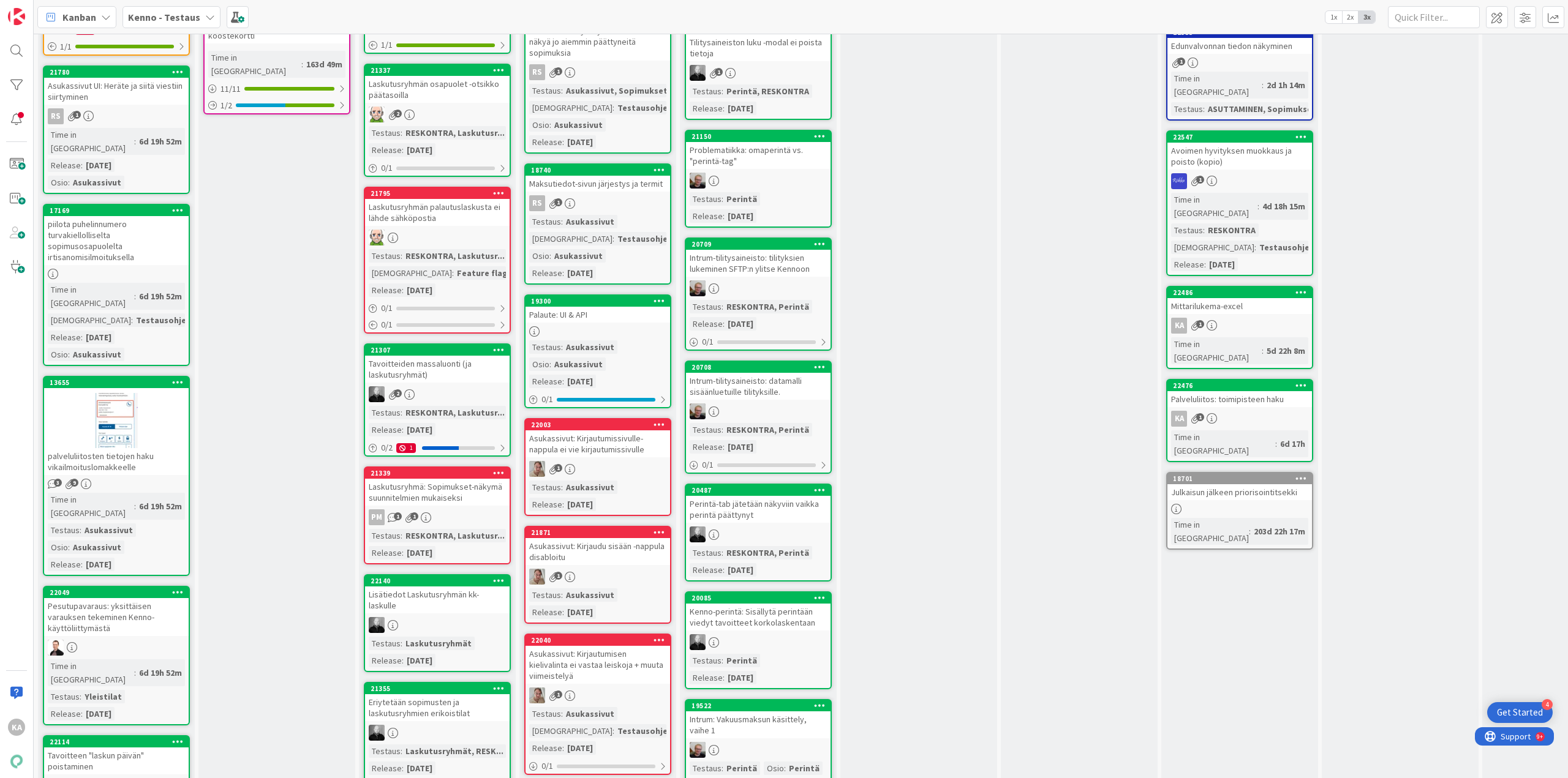
scroll to position [674, 0]
